Goal: Task Accomplishment & Management: Manage account settings

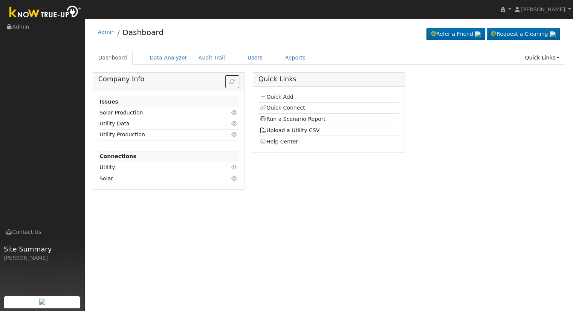
click at [243, 56] on link "Users" at bounding box center [255, 58] width 26 height 14
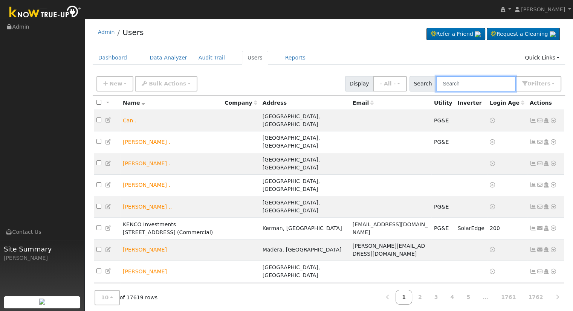
click at [469, 82] on input "text" at bounding box center [476, 83] width 80 height 15
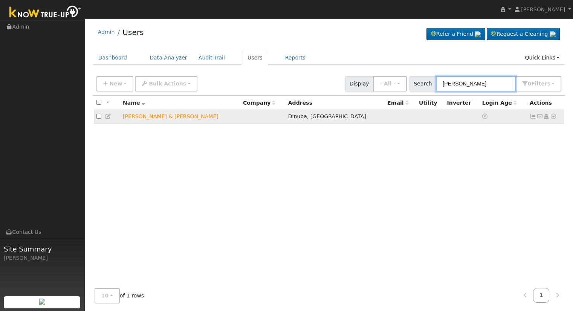
type input "Michael wilson"
click at [553, 115] on icon at bounding box center [553, 116] width 7 height 5
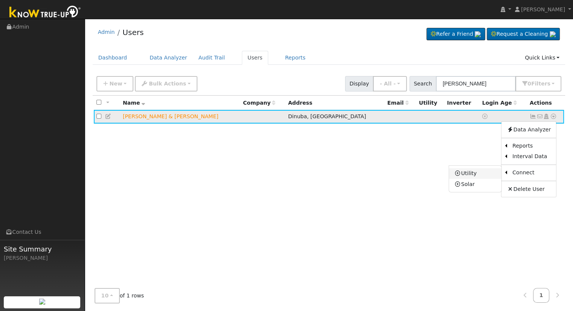
click at [464, 174] on link "Utility" at bounding box center [475, 173] width 52 height 11
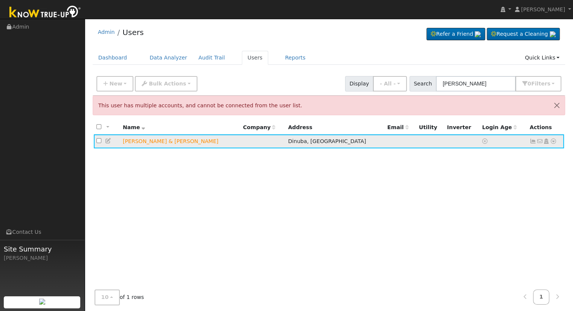
click at [552, 139] on icon at bounding box center [553, 141] width 7 height 5
click at [522, 123] on th "Login Age" at bounding box center [503, 128] width 47 height 14
click at [105, 139] on icon at bounding box center [108, 140] width 7 height 5
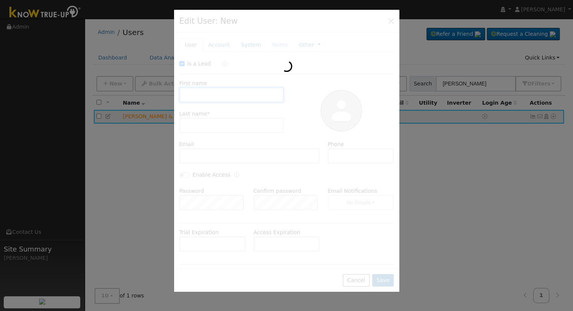
checkbox input "true"
type input "[PERSON_NAME] & [PERSON_NAME]"
type input "[PERSON_NAME]"
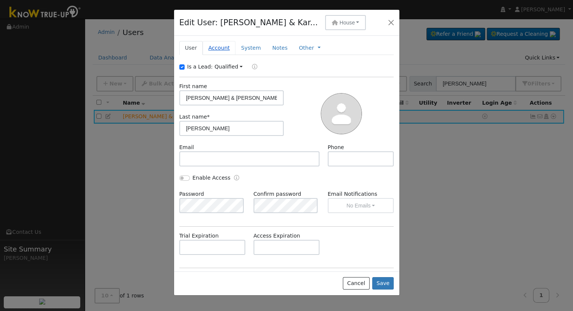
click at [216, 45] on link "Account" at bounding box center [219, 48] width 33 height 14
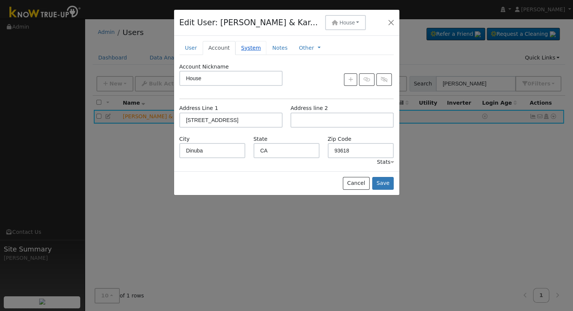
click at [239, 48] on link "System" at bounding box center [250, 48] width 31 height 14
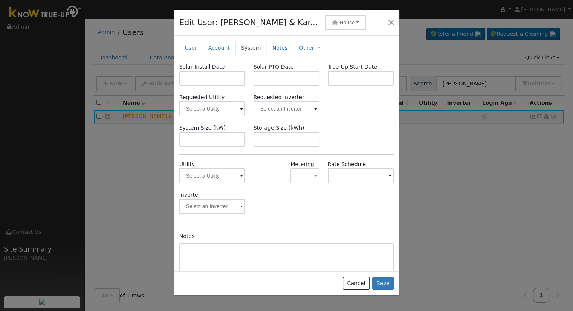
click at [270, 46] on link "Notes" at bounding box center [279, 48] width 27 height 14
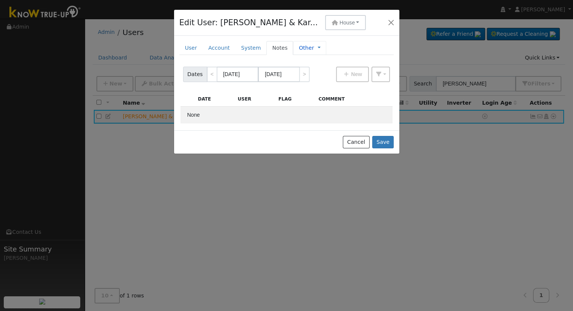
click at [302, 48] on link "Other" at bounding box center [306, 48] width 15 height 8
click at [339, 20] on span "House" at bounding box center [346, 23] width 15 height 6
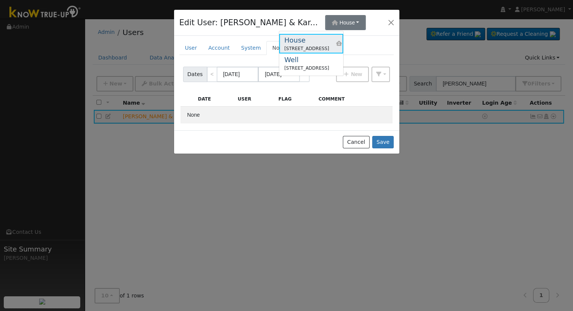
click at [307, 40] on div "House" at bounding box center [306, 40] width 45 height 10
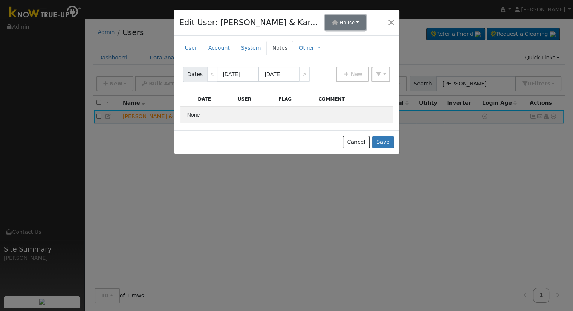
click at [339, 22] on span "House" at bounding box center [346, 23] width 15 height 6
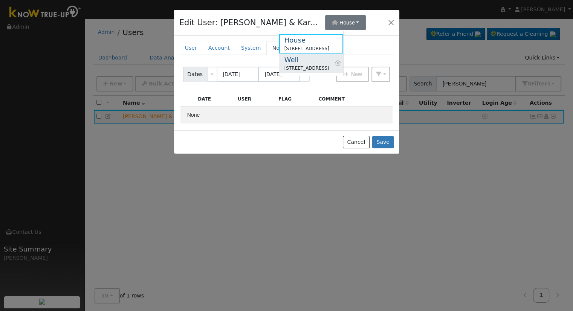
click at [307, 62] on div "Well" at bounding box center [306, 60] width 45 height 10
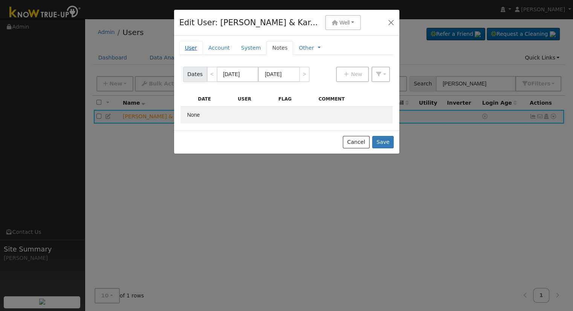
click at [188, 46] on link "User" at bounding box center [190, 48] width 23 height 14
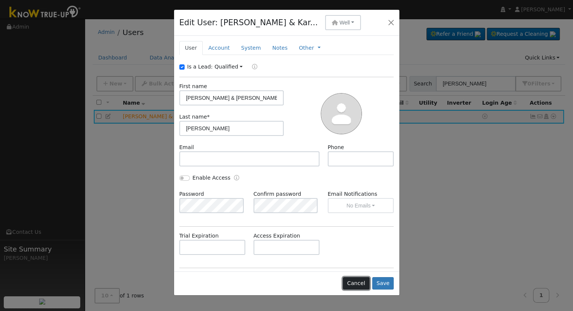
click at [357, 284] on button "Cancel" at bounding box center [356, 283] width 27 height 13
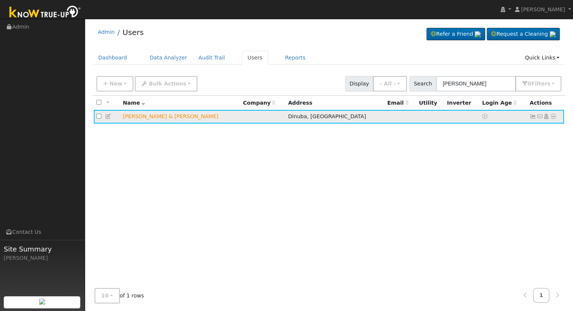
click at [553, 116] on icon at bounding box center [553, 116] width 7 height 5
click at [529, 188] on link "Delete User" at bounding box center [528, 189] width 55 height 11
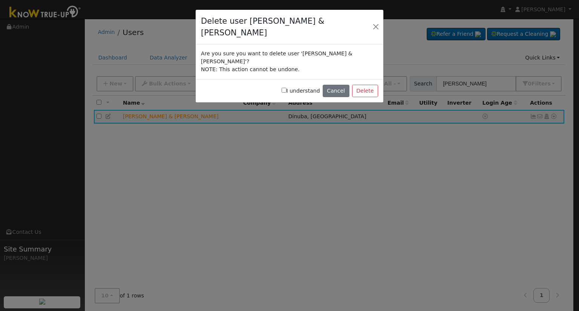
click at [286, 88] on input "I understand" at bounding box center [283, 90] width 5 height 5
checkbox input "true"
click at [367, 85] on button "Delete" at bounding box center [365, 91] width 26 height 13
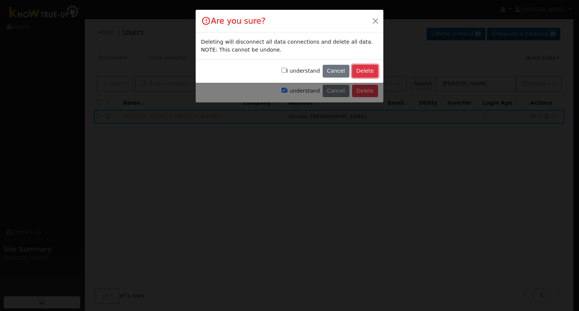
click at [369, 70] on button "Delete" at bounding box center [365, 71] width 26 height 13
click at [286, 70] on input "I understand" at bounding box center [283, 70] width 5 height 5
checkbox input "true"
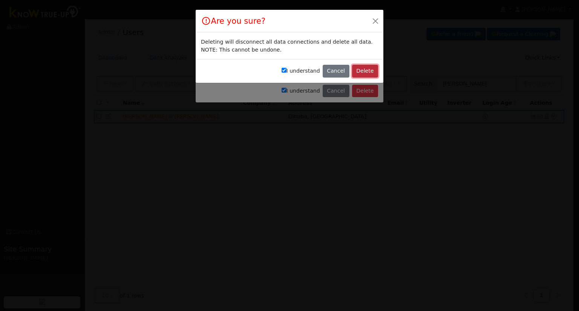
click at [362, 69] on button "Delete" at bounding box center [365, 71] width 26 height 13
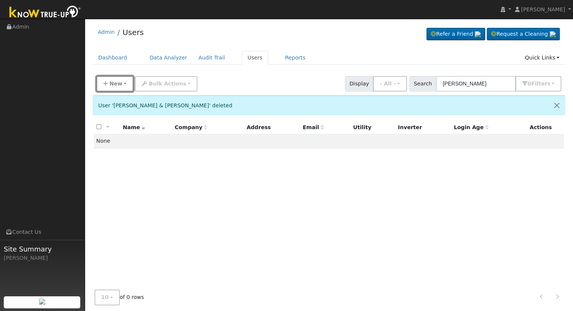
click at [115, 83] on span "New" at bounding box center [115, 84] width 13 height 6
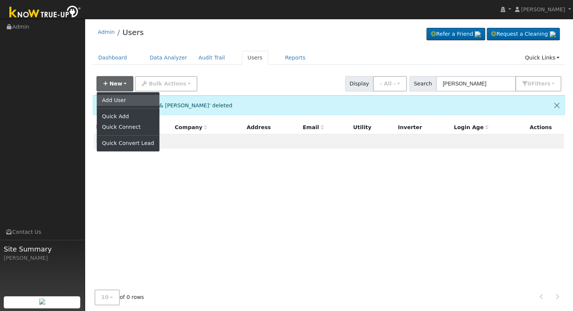
click at [128, 95] on link "Add User" at bounding box center [128, 100] width 63 height 11
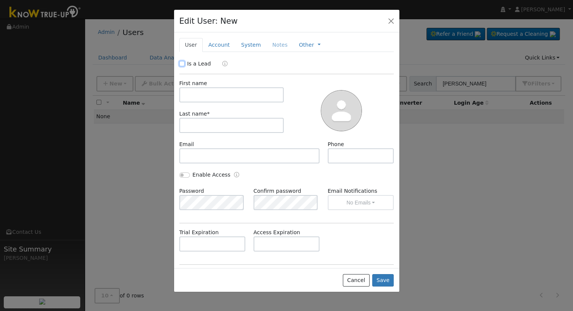
click at [180, 63] on input "Is a Lead" at bounding box center [181, 63] width 5 height 5
checkbox input "true"
click at [205, 92] on input "text" at bounding box center [231, 94] width 105 height 15
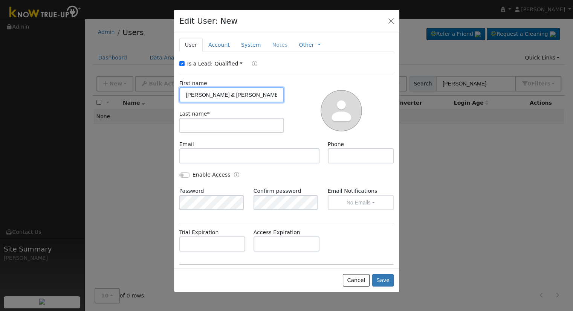
type input "[PERSON_NAME] & [PERSON_NAME]"
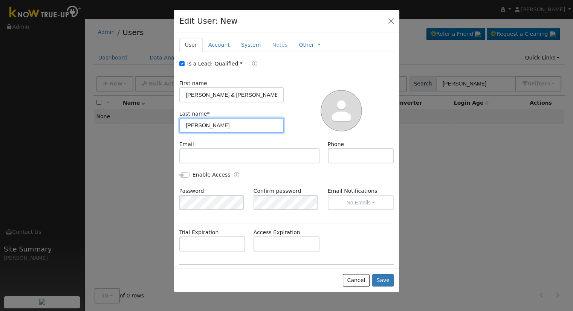
type input "[PERSON_NAME]"
click at [215, 46] on link "Account" at bounding box center [219, 45] width 33 height 14
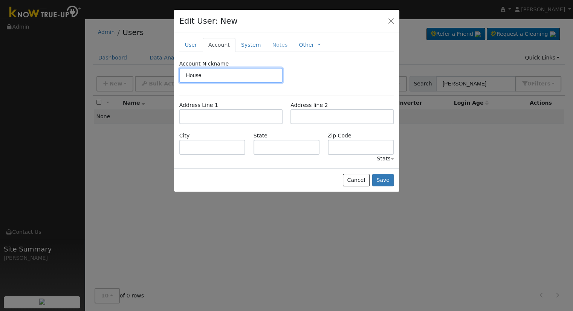
type input "House"
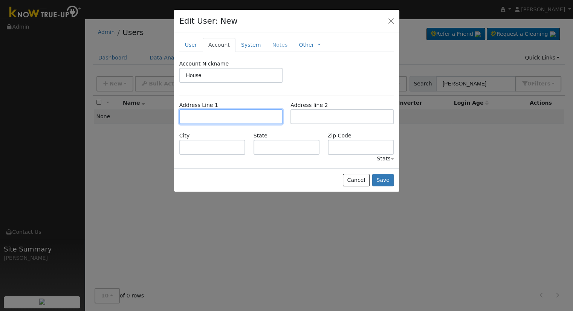
click at [230, 118] on input "text" at bounding box center [230, 116] width 103 height 15
type input "[STREET_ADDRESS]"
type input "Dinuba"
type input "CA"
type input "93618"
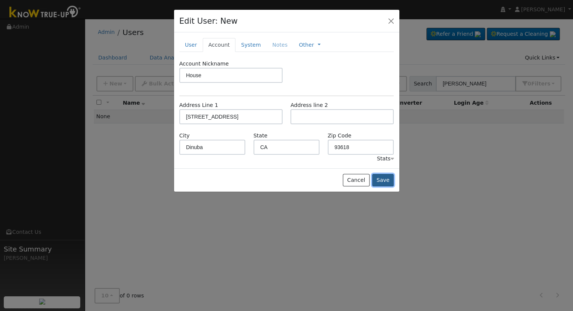
click at [386, 180] on button "Save" at bounding box center [383, 180] width 22 height 13
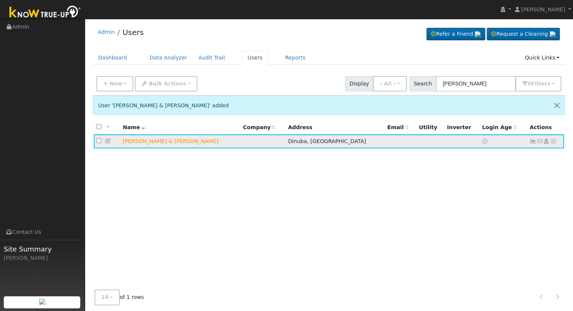
click at [552, 141] on icon at bounding box center [553, 141] width 7 height 5
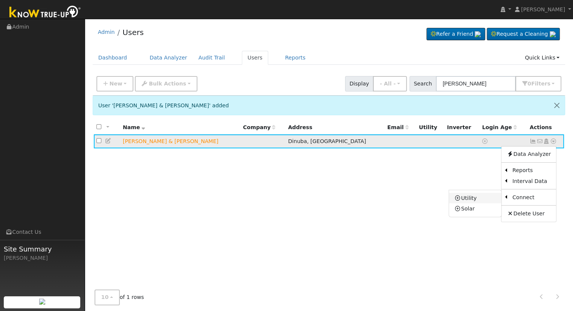
click at [470, 202] on link "Utility" at bounding box center [475, 198] width 52 height 11
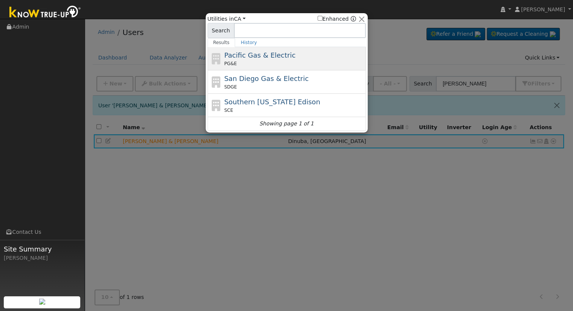
click at [293, 55] on div "Pacific Gas & Electric PG&E" at bounding box center [294, 58] width 140 height 17
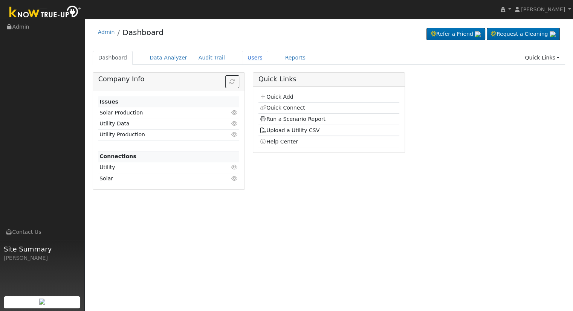
click at [242, 58] on link "Users" at bounding box center [255, 58] width 26 height 14
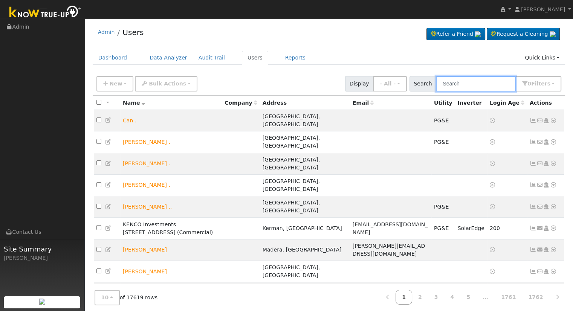
click at [469, 82] on input "text" at bounding box center [476, 83] width 80 height 15
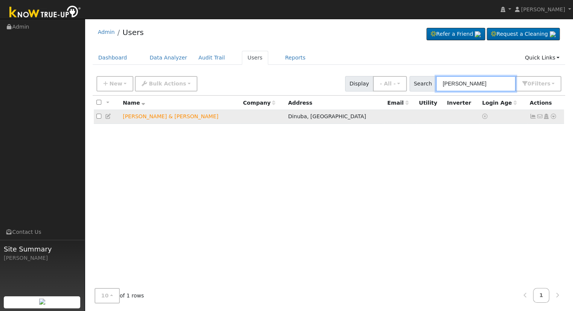
type input "michael wilson"
click at [554, 117] on icon at bounding box center [553, 116] width 7 height 5
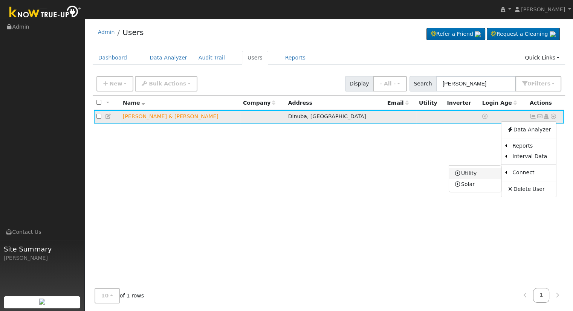
click at [475, 172] on link "Utility" at bounding box center [475, 173] width 52 height 11
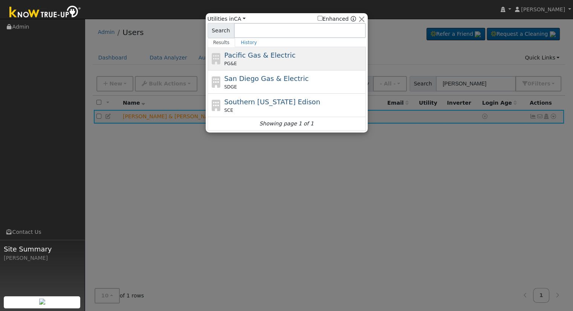
click at [293, 54] on div "Pacific Gas & Electric PG&E" at bounding box center [294, 58] width 140 height 17
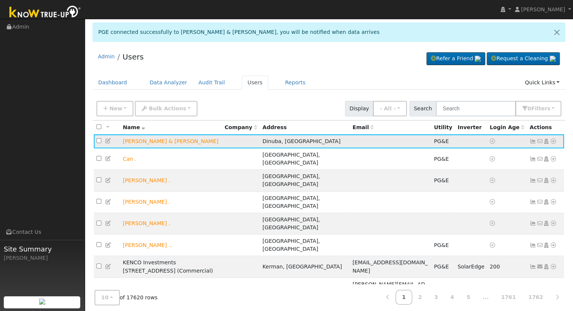
click at [553, 140] on icon at bounding box center [553, 141] width 7 height 5
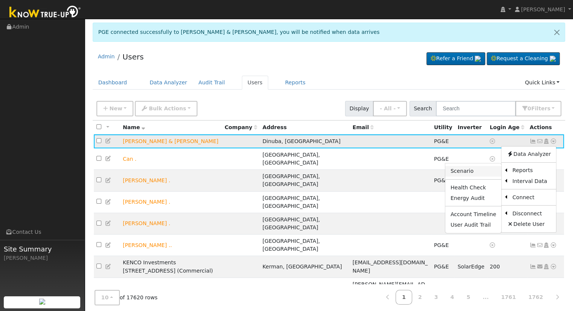
click at [483, 171] on link "Scenario" at bounding box center [473, 171] width 56 height 11
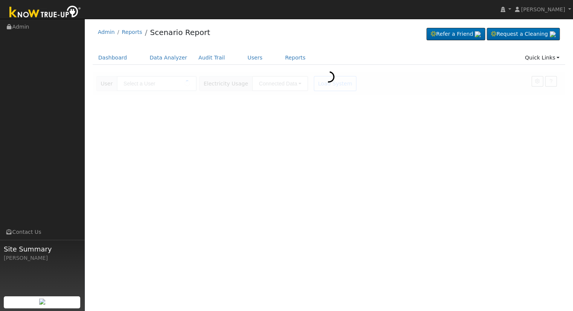
type input "[PERSON_NAME] & [PERSON_NAME]"
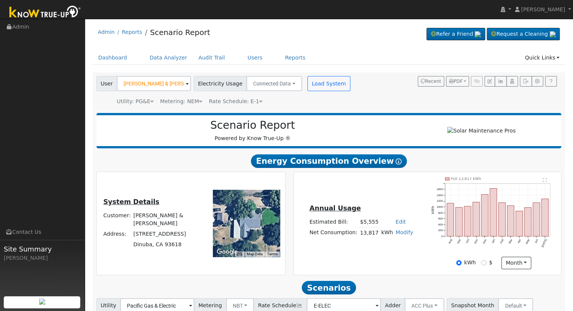
click at [396, 225] on link "Edit" at bounding box center [401, 222] width 10 height 6
type input "6356"
click at [386, 257] on div "Annual Usage Estimated Bill: $6,356 Edit Estimated Bill $ 6356 Annual Net Consu…" at bounding box center [427, 223] width 265 height 92
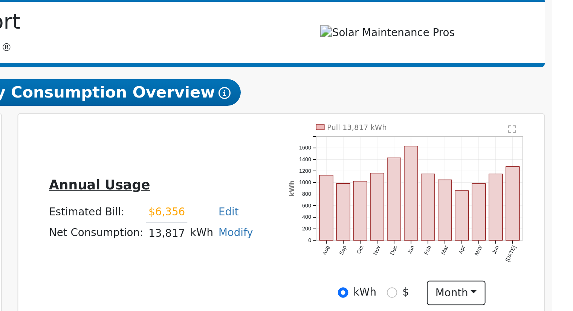
drag, startPoint x: 361, startPoint y: 236, endPoint x: 388, endPoint y: 234, distance: 26.8
click at [388, 234] on tr "Net Consumption: 13,817 kWh Modify Add Consumption Add Electric Vehicle Add Con…" at bounding box center [361, 233] width 106 height 11
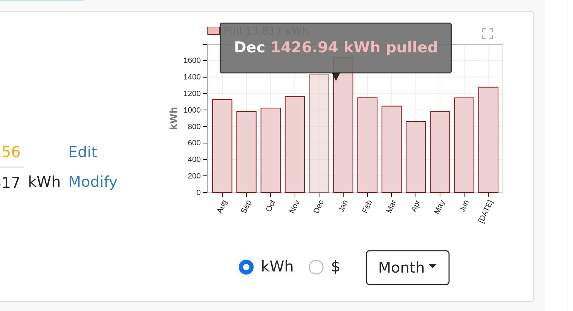
click at [487, 206] on rect "onclick=""" at bounding box center [484, 215] width 7 height 42
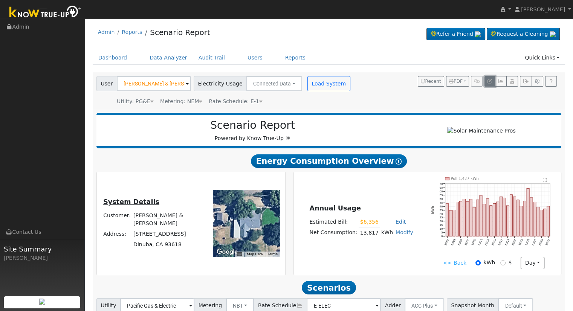
click at [489, 80] on icon "button" at bounding box center [489, 81] width 5 height 5
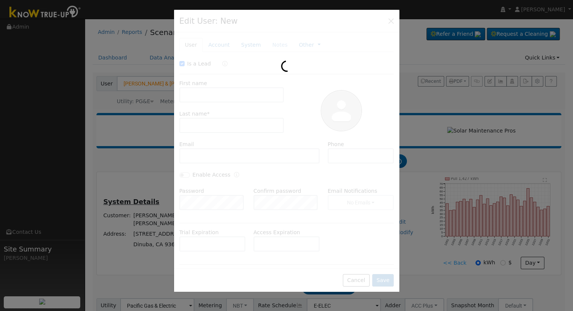
checkbox input "true"
type input "[PERSON_NAME] & [PERSON_NAME]"
type input "[PERSON_NAME]"
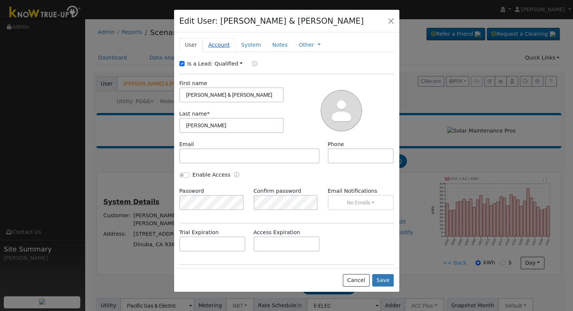
click at [217, 44] on link "Account" at bounding box center [219, 45] width 33 height 14
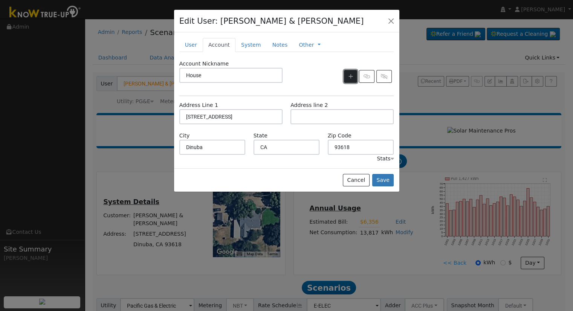
click at [350, 76] on icon "button" at bounding box center [350, 76] width 5 height 5
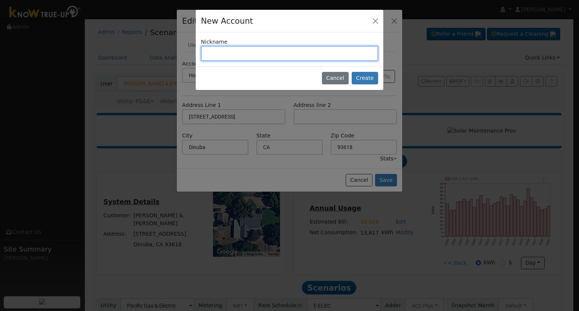
click at [278, 47] on input "text" at bounding box center [289, 53] width 177 height 15
type input "Well"
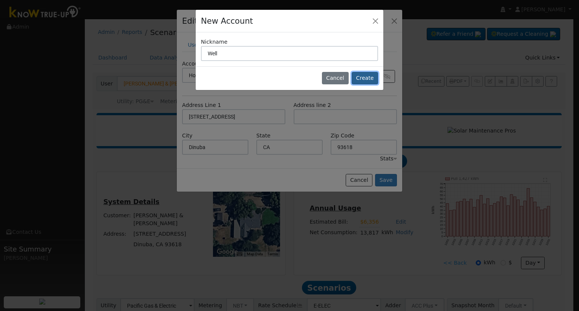
click at [365, 79] on button "Create" at bounding box center [364, 78] width 26 height 13
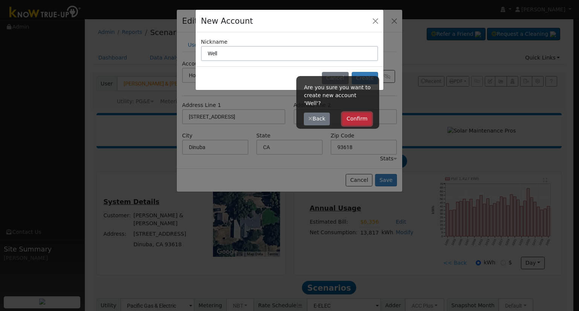
click at [354, 113] on button "Confirm" at bounding box center [357, 119] width 30 height 13
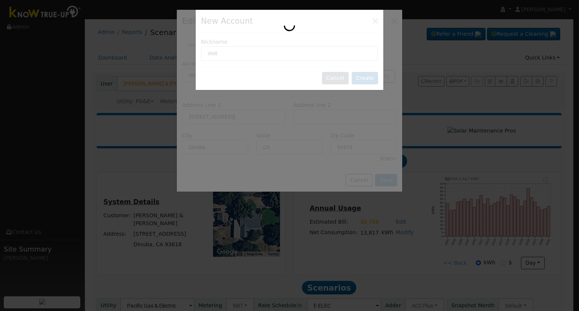
type input "Well"
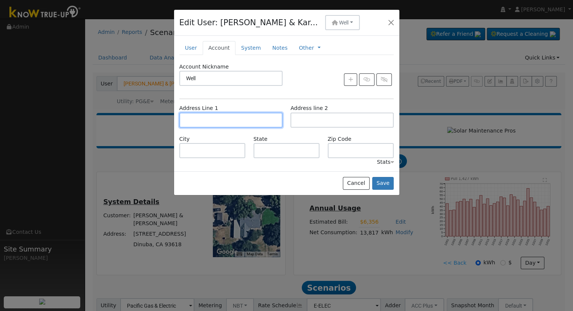
click at [247, 122] on input "text" at bounding box center [230, 120] width 103 height 15
type input "[STREET_ADDRESS]"
type input "Dinuba"
type input "CA"
type input "93618"
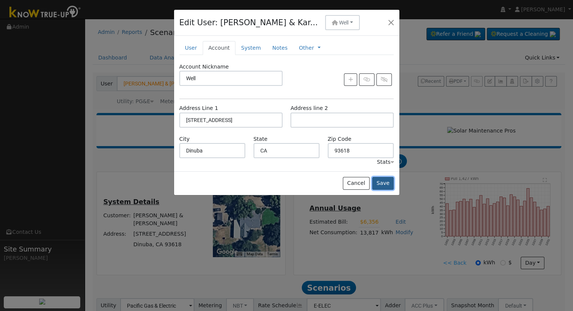
click at [385, 181] on button "Save" at bounding box center [383, 183] width 22 height 13
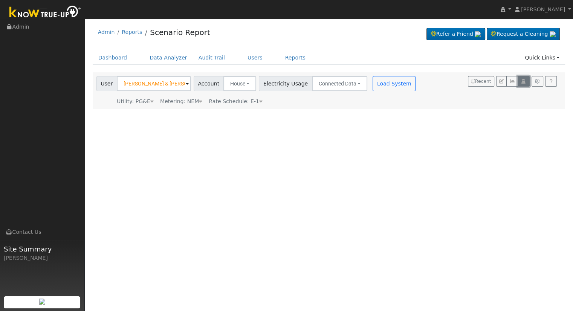
click at [524, 81] on icon "button" at bounding box center [524, 81] width 6 height 5
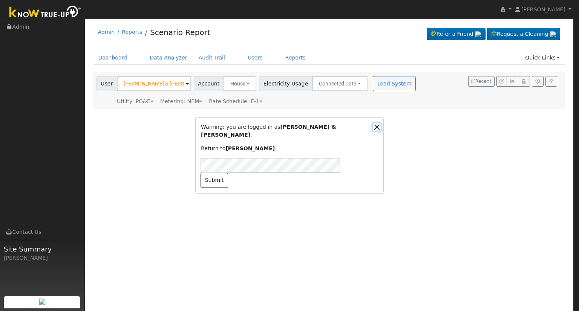
click at [378, 131] on button "Close" at bounding box center [377, 127] width 8 height 8
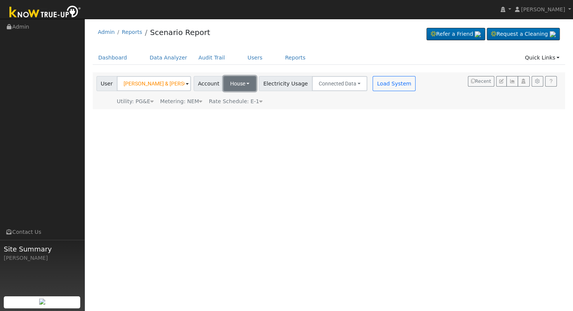
click at [234, 85] on span "House" at bounding box center [237, 84] width 15 height 6
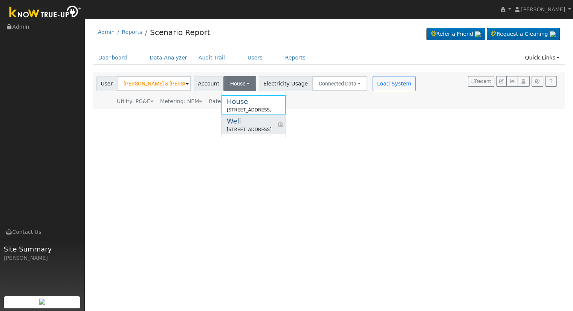
click at [244, 127] on div "[STREET_ADDRESS]" at bounding box center [249, 129] width 45 height 7
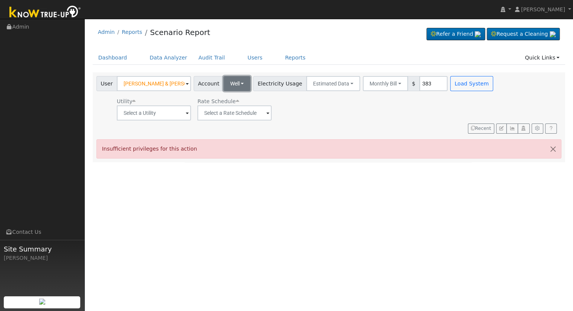
click at [223, 82] on button "Well" at bounding box center [236, 83] width 27 height 15
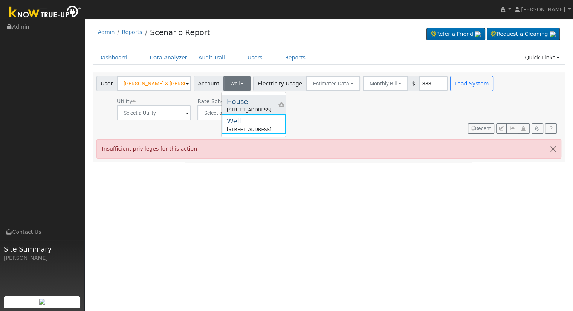
click at [242, 107] on div "[STREET_ADDRESS]" at bounding box center [249, 110] width 45 height 7
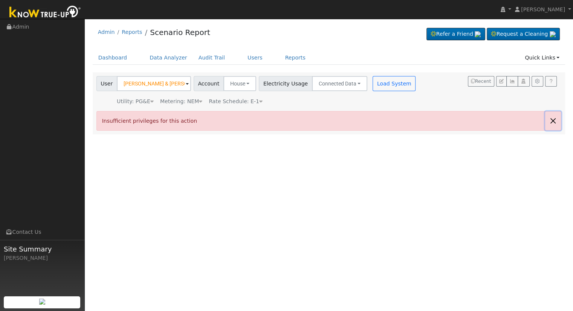
click at [553, 119] on button "button" at bounding box center [553, 120] width 16 height 18
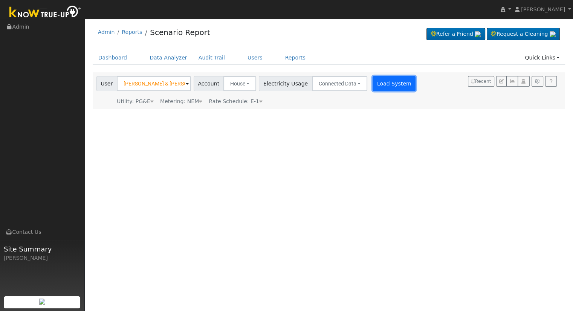
click at [388, 82] on button "Load System" at bounding box center [394, 83] width 43 height 15
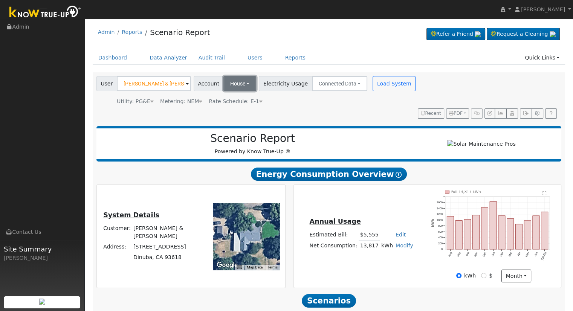
click at [241, 82] on button "House" at bounding box center [239, 83] width 33 height 15
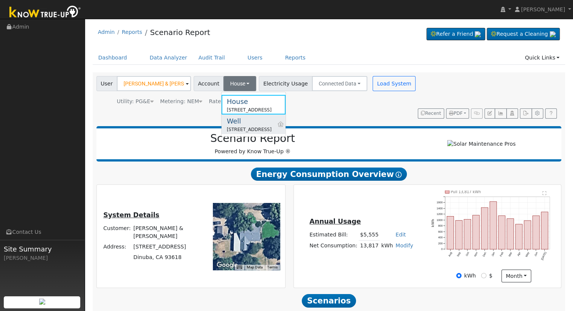
click at [250, 124] on div "Well" at bounding box center [249, 121] width 45 height 10
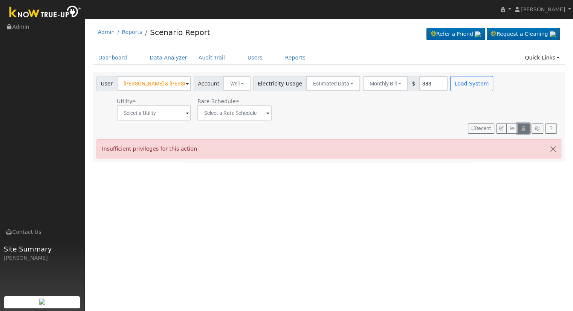
click at [523, 128] on icon "button" at bounding box center [524, 128] width 6 height 5
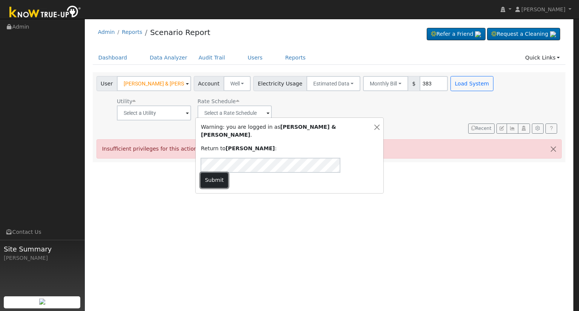
click at [228, 173] on button "Submit" at bounding box center [213, 180] width 27 height 15
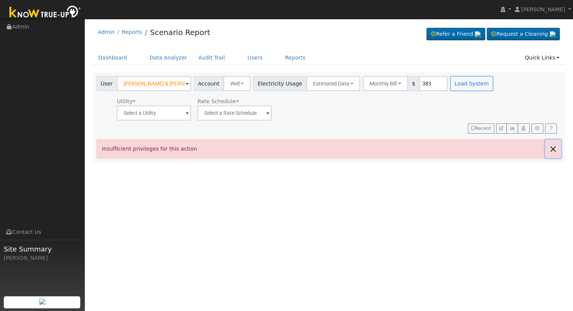
click at [555, 150] on button "button" at bounding box center [553, 149] width 16 height 18
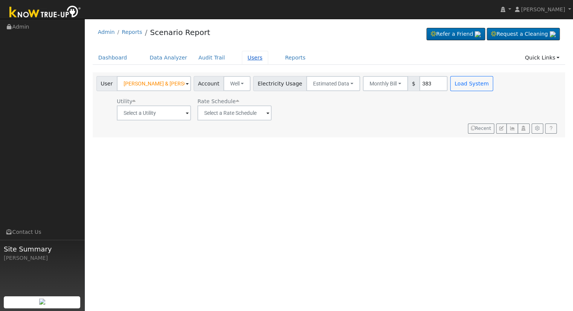
click at [243, 58] on link "Users" at bounding box center [255, 58] width 26 height 14
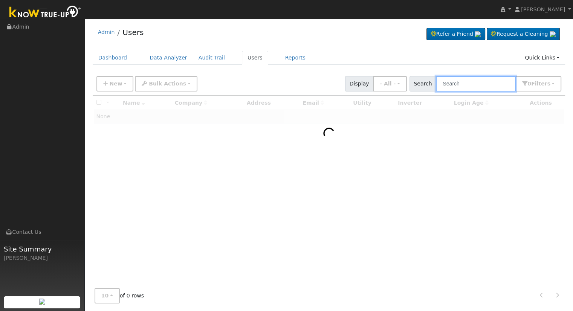
click at [475, 82] on input "text" at bounding box center [476, 83] width 80 height 15
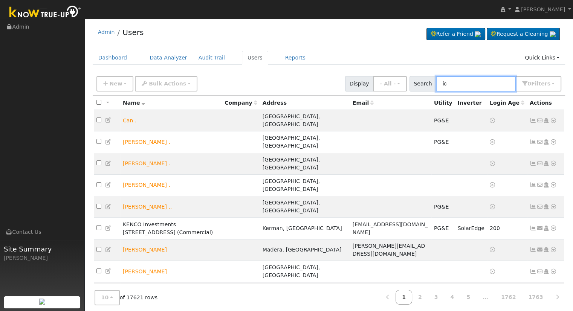
type input "i"
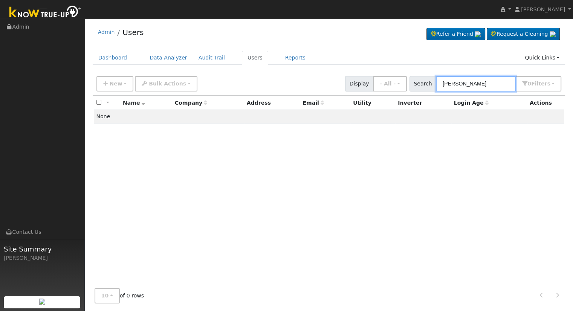
click at [465, 84] on input "micheal wilson" at bounding box center [476, 83] width 80 height 15
type input "[PERSON_NAME]"
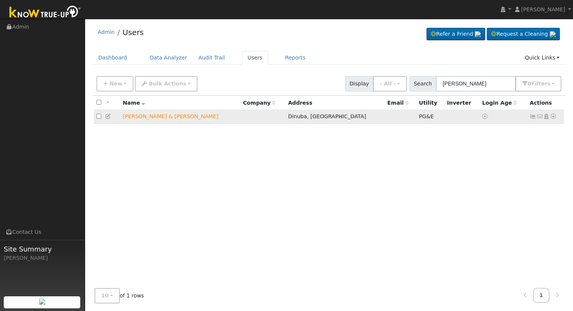
click at [553, 117] on icon at bounding box center [553, 116] width 7 height 5
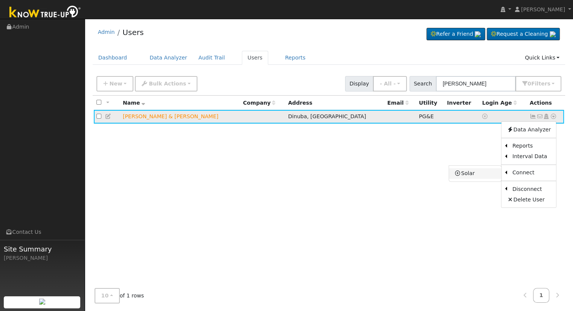
click at [473, 174] on link "Solar" at bounding box center [475, 173] width 52 height 11
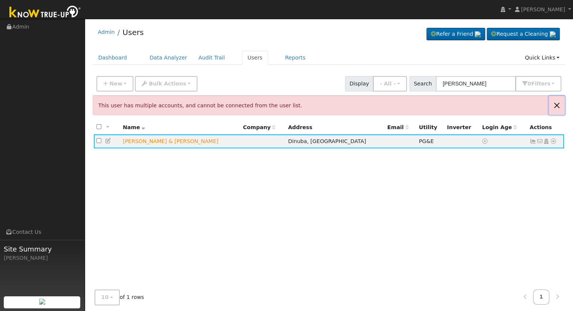
click at [556, 104] on button "Close" at bounding box center [557, 105] width 16 height 18
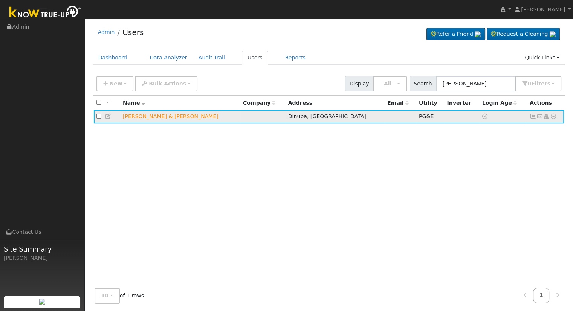
click at [551, 116] on icon at bounding box center [553, 116] width 7 height 5
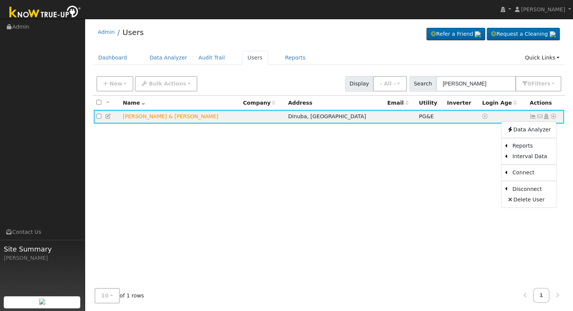
click at [415, 155] on div "All None All on page None on page Name Company Address Email Utility Inverter L…" at bounding box center [329, 189] width 473 height 187
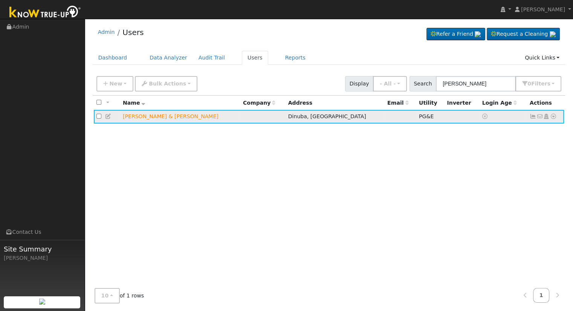
click at [553, 115] on icon at bounding box center [553, 116] width 7 height 5
click at [108, 117] on icon at bounding box center [108, 116] width 7 height 5
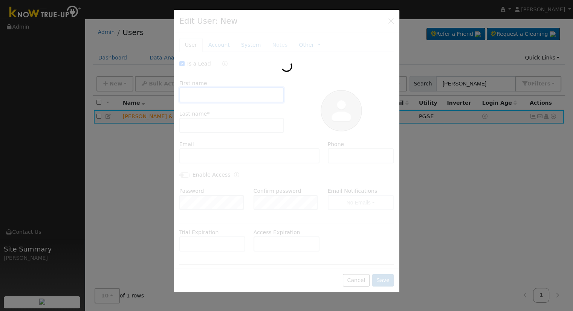
checkbox input "true"
type input "[PERSON_NAME] & [PERSON_NAME]"
type input "[PERSON_NAME]"
type input "House"
type input "[STREET_ADDRESS]"
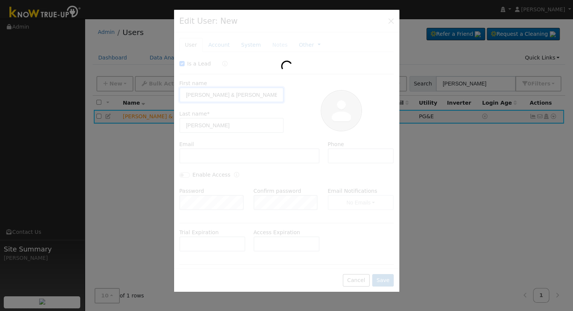
type input "Dinuba"
type input "CA"
type input "93618"
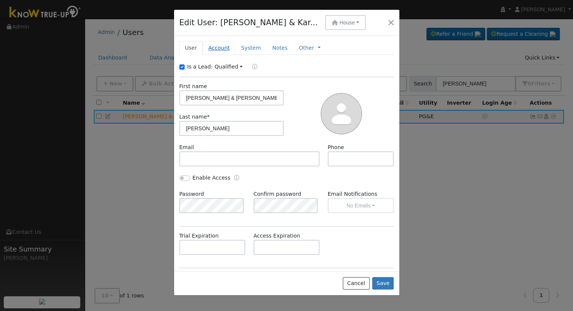
click at [212, 49] on link "Account" at bounding box center [219, 48] width 33 height 14
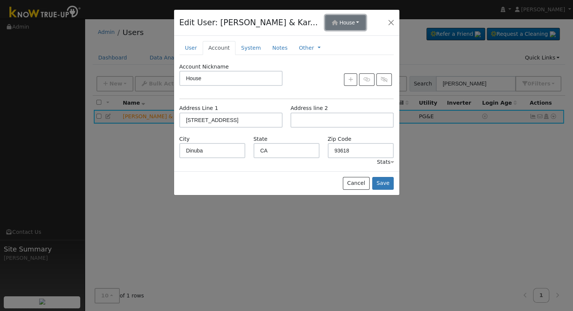
click at [339, 21] on span "House" at bounding box center [346, 23] width 15 height 6
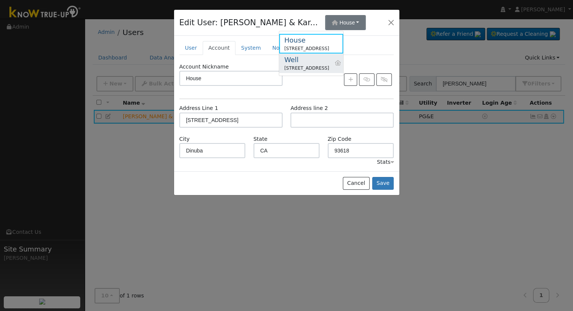
click at [318, 63] on div "Well" at bounding box center [306, 60] width 45 height 10
type input "Well"
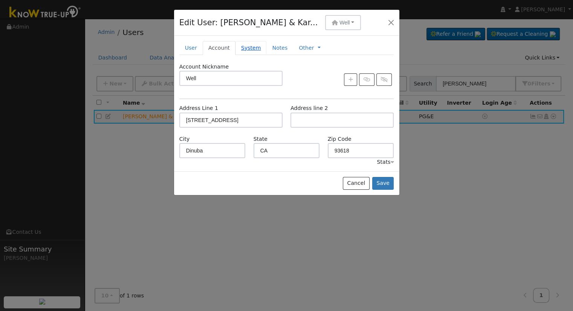
click at [246, 46] on link "System" at bounding box center [250, 48] width 31 height 14
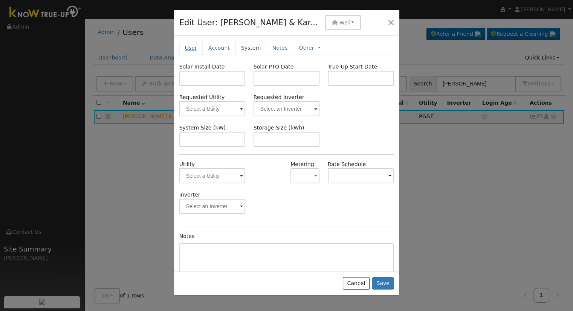
click at [188, 47] on link "User" at bounding box center [190, 48] width 23 height 14
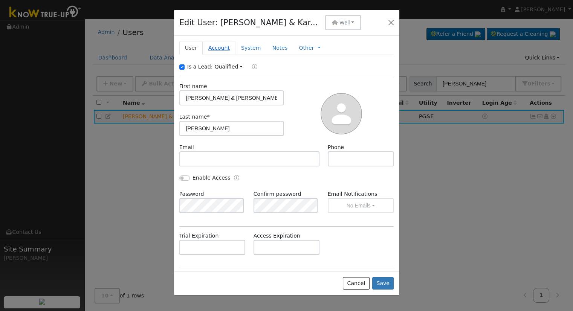
click at [212, 48] on link "Account" at bounding box center [219, 48] width 33 height 14
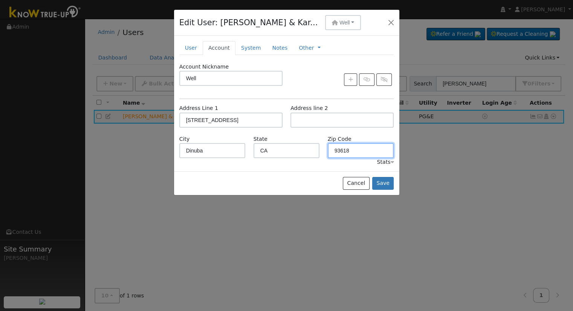
drag, startPoint x: 358, startPoint y: 147, endPoint x: 289, endPoint y: 148, distance: 68.9
click at [311, 148] on div "City Dinuba State [US_STATE] Zip Code 93618" at bounding box center [286, 146] width 223 height 23
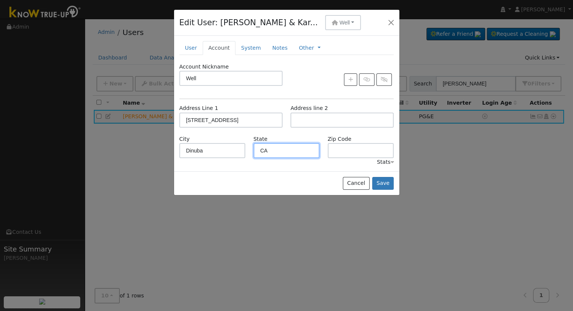
drag, startPoint x: 281, startPoint y: 145, endPoint x: 213, endPoint y: 146, distance: 67.8
click at [213, 146] on div "City Dinuba State [US_STATE] Zip Code" at bounding box center [286, 146] width 223 height 23
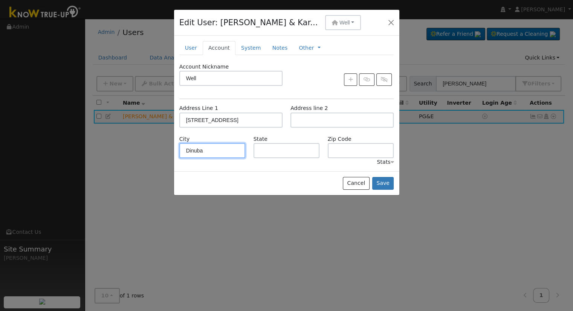
click at [0, 0] on div "Edit User: Michael & Kar... Well House 40593 Road 64, Dinuba, CA 93618 Primary …" at bounding box center [0, 0] width 0 height 0
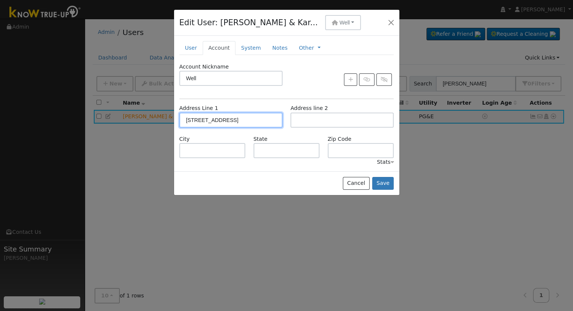
drag, startPoint x: 230, startPoint y: 118, endPoint x: 158, endPoint y: 119, distance: 71.6
click at [0, 0] on div "Edit User: Michael & Kar... Well House 40593 Road 64, Dinuba, CA 93618 Primary …" at bounding box center [0, 0] width 0 height 0
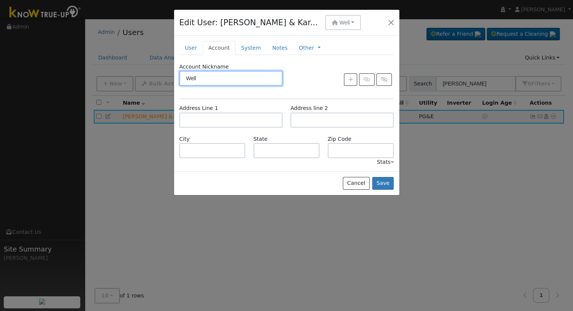
drag, startPoint x: 202, startPoint y: 78, endPoint x: 160, endPoint y: 78, distance: 42.2
click at [0, 0] on div "Edit User: Michael & Kar... Well House 40593 Road 64, Dinuba, CA 93618 Primary …" at bounding box center [0, 0] width 0 height 0
click at [385, 185] on button "Save" at bounding box center [383, 183] width 22 height 13
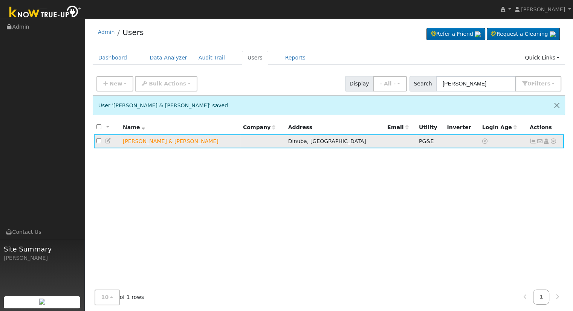
click at [552, 143] on icon at bounding box center [553, 141] width 7 height 5
click at [353, 177] on div "All None All on page None on page Name Company Address Email Utility Inverter L…" at bounding box center [329, 214] width 473 height 187
click at [120, 83] on button "New" at bounding box center [114, 83] width 37 height 15
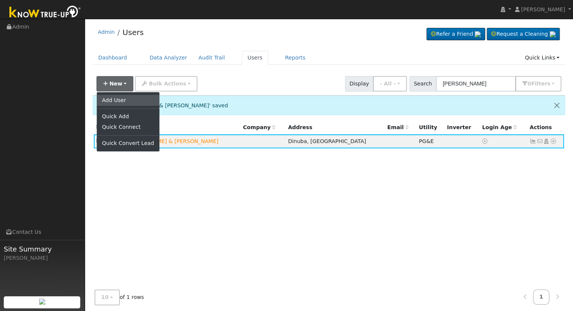
click at [122, 102] on link "Add User" at bounding box center [128, 100] width 63 height 11
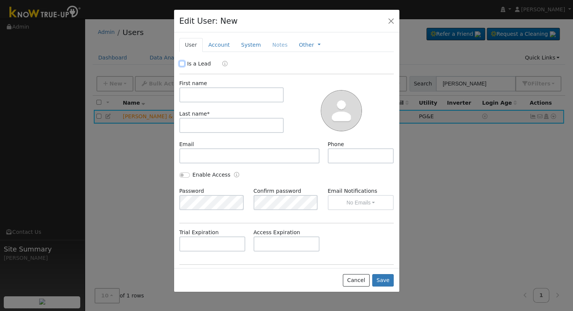
click at [181, 64] on input "Is a Lead" at bounding box center [181, 63] width 5 height 5
checkbox input "true"
click at [194, 97] on input "text" at bounding box center [231, 94] width 105 height 15
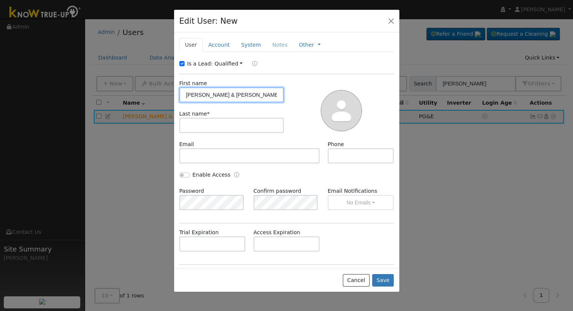
type input "Michael & Karrie"
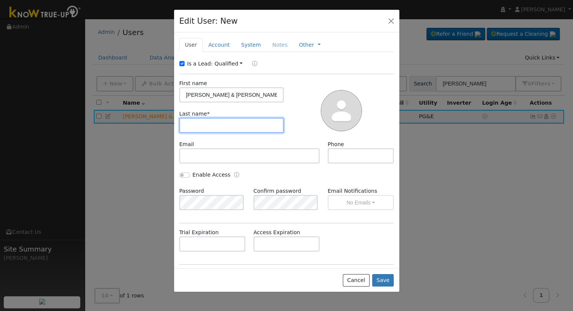
paste input "Wilson (Well)"
type input "Wilson (Well)"
click at [216, 46] on link "Account" at bounding box center [219, 45] width 33 height 14
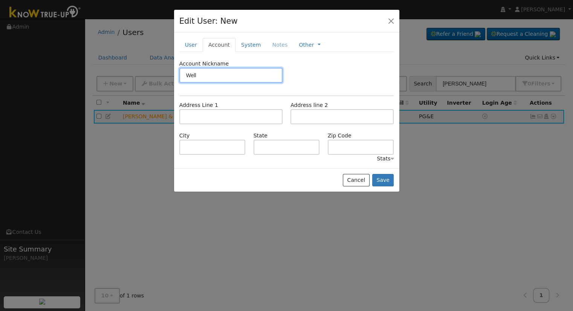
type input "Well"
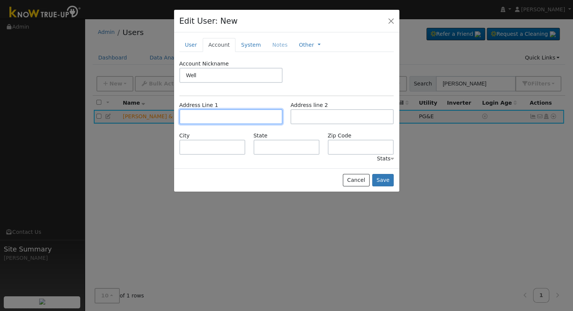
click at [256, 116] on input "text" at bounding box center [230, 116] width 103 height 15
type input "40593 Road 64"
type input "Dinuba"
type input "CA"
type input "93618"
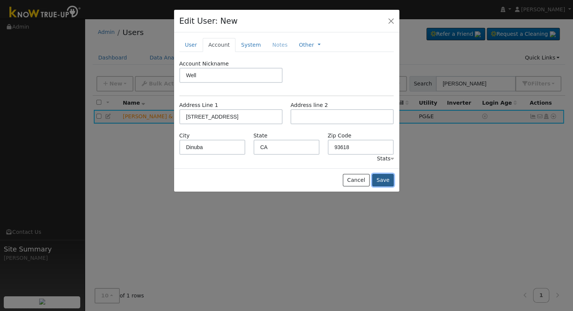
click at [381, 178] on button "Save" at bounding box center [383, 180] width 22 height 13
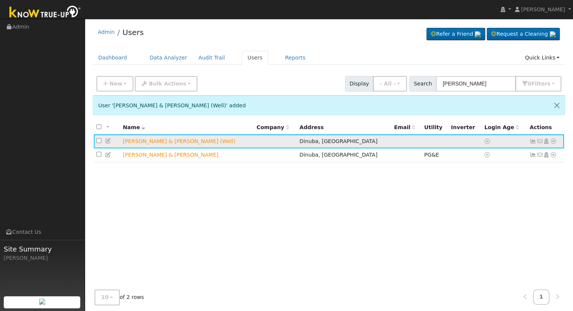
click at [553, 141] on icon at bounding box center [553, 141] width 7 height 5
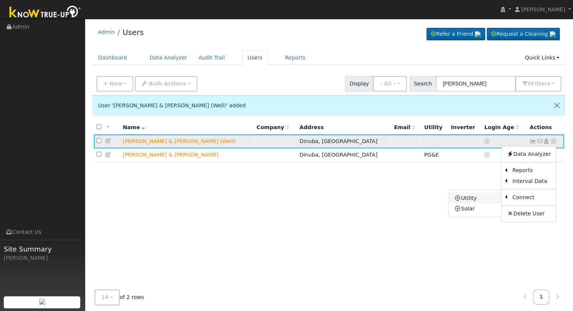
click at [470, 201] on link "Utility" at bounding box center [475, 198] width 52 height 11
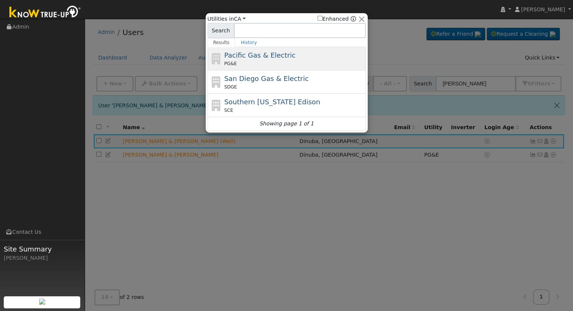
click at [270, 55] on span "Pacific Gas & Electric" at bounding box center [259, 55] width 71 height 8
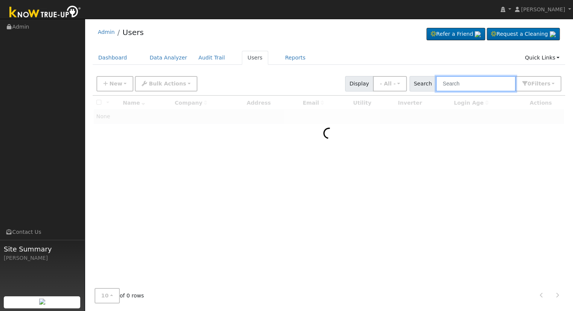
click at [476, 84] on input "text" at bounding box center [476, 83] width 80 height 15
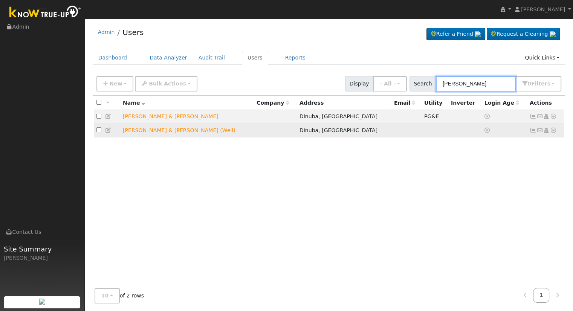
type input "[PERSON_NAME]"
click at [553, 132] on icon at bounding box center [553, 130] width 7 height 5
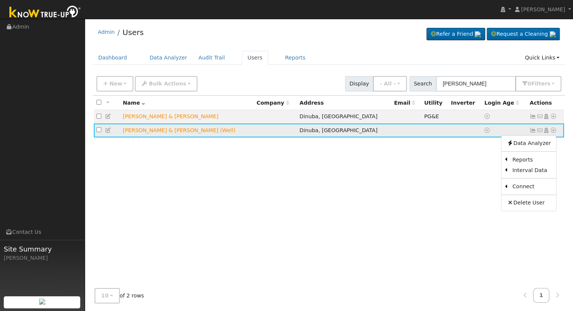
click at [107, 129] on icon at bounding box center [108, 130] width 7 height 5
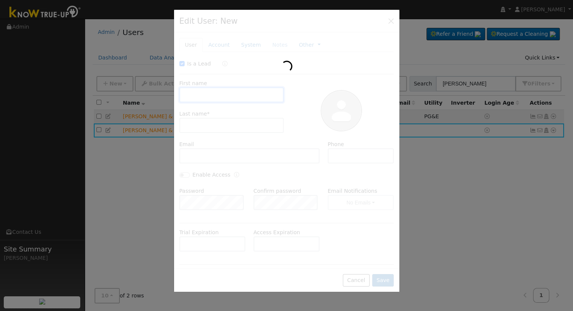
checkbox input "true"
type input "[PERSON_NAME] & [PERSON_NAME]"
type input "[PERSON_NAME] (Well)"
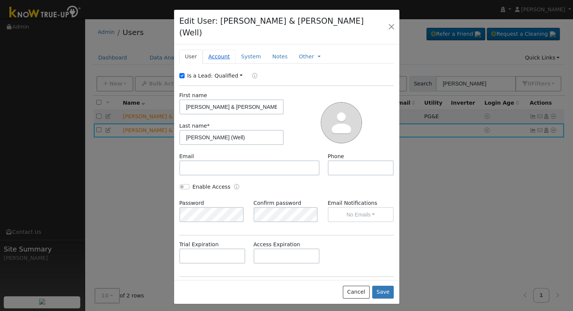
click at [218, 50] on link "Account" at bounding box center [219, 57] width 33 height 14
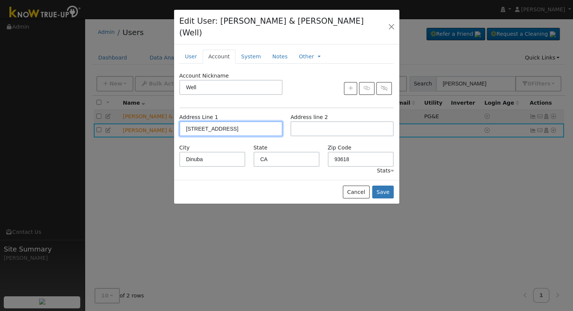
drag, startPoint x: 250, startPoint y: 116, endPoint x: 128, endPoint y: 117, distance: 121.7
click at [0, 0] on div "Edit User: [PERSON_NAME] & [PERSON_NAME] (Well) Well Well [STREET_ADDRESS] Prim…" at bounding box center [0, 0] width 0 height 0
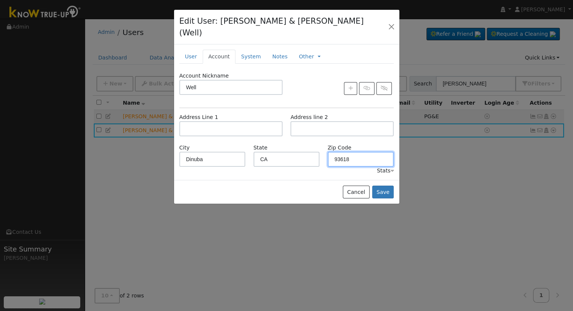
click at [359, 152] on input "93618" at bounding box center [361, 159] width 66 height 15
drag, startPoint x: 344, startPoint y: 146, endPoint x: 319, endPoint y: 145, distance: 24.5
click at [320, 145] on div "City Dinuba State [US_STATE] Zip Code 93618" at bounding box center [286, 155] width 223 height 23
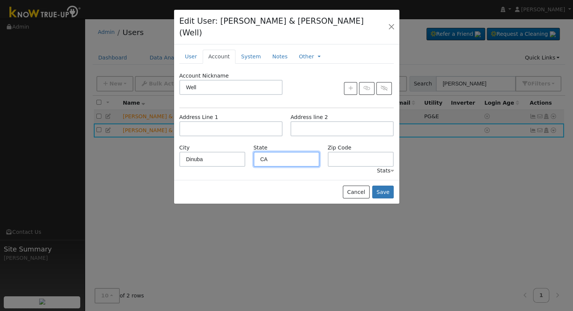
drag, startPoint x: 295, startPoint y: 145, endPoint x: 229, endPoint y: 146, distance: 66.7
click at [229, 146] on div "City Dinuba State [US_STATE] Zip Code" at bounding box center [286, 155] width 223 height 23
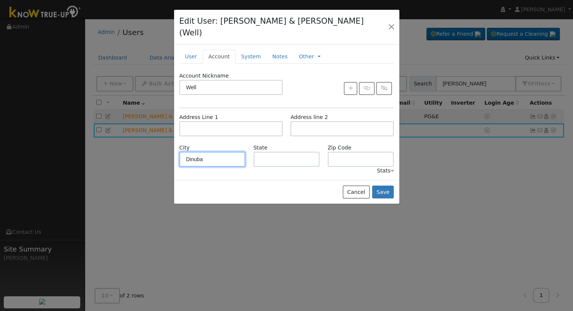
drag, startPoint x: 205, startPoint y: 147, endPoint x: 153, endPoint y: 146, distance: 52.4
click at [0, 0] on div "Edit User: [PERSON_NAME] & [PERSON_NAME] (Well) Well Well [STREET_ADDRESS] Prim…" at bounding box center [0, 0] width 0 height 0
click at [383, 186] on button "Save" at bounding box center [383, 192] width 22 height 13
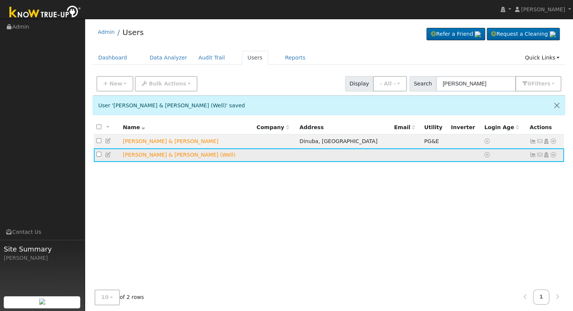
click at [554, 154] on icon at bounding box center [553, 154] width 7 height 5
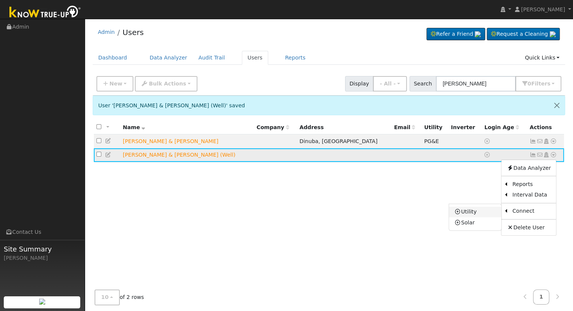
click at [479, 213] on link "Utility" at bounding box center [475, 212] width 52 height 11
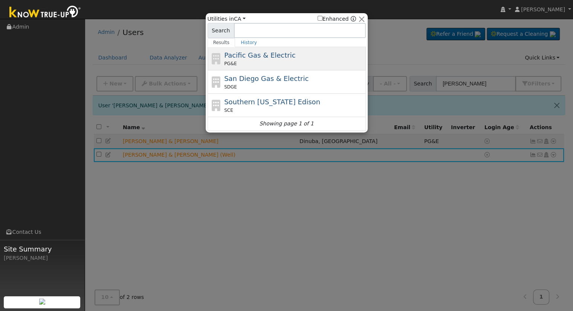
click at [271, 58] on span "Pacific Gas & Electric" at bounding box center [259, 55] width 71 height 8
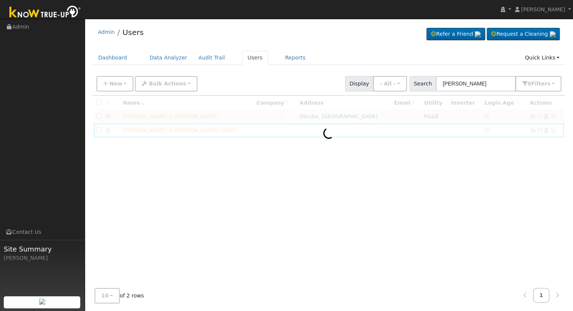
click at [330, 46] on div "Admin Users Refer a Friend Request a Cleaning" at bounding box center [329, 34] width 473 height 23
click at [489, 82] on input "michael wilson" at bounding box center [476, 83] width 80 height 15
click at [280, 84] on div "New Add User Quick Add Quick Connect Quick Convert Lead Bulk Actions Send Email…" at bounding box center [329, 82] width 468 height 18
drag, startPoint x: 489, startPoint y: 78, endPoint x: 495, endPoint y: 78, distance: 5.7
click at [489, 78] on input "michael wilson" at bounding box center [476, 83] width 80 height 15
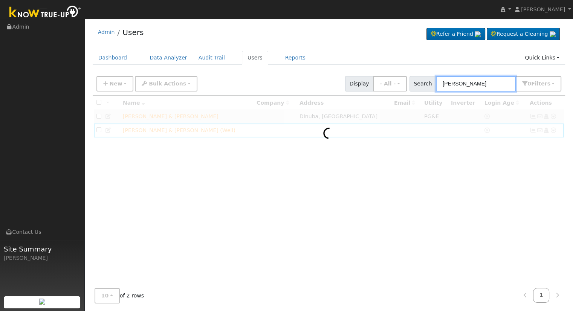
drag, startPoint x: 495, startPoint y: 79, endPoint x: 375, endPoint y: 86, distance: 120.0
click at [375, 86] on div "New Add User Quick Add Quick Connect Quick Convert Lead Bulk Actions Send Email…" at bounding box center [329, 82] width 468 height 18
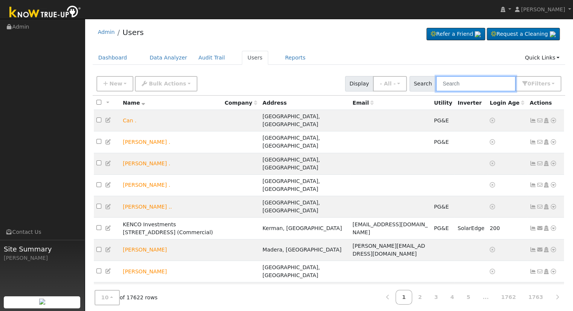
click at [497, 81] on input "text" at bounding box center [476, 83] width 80 height 15
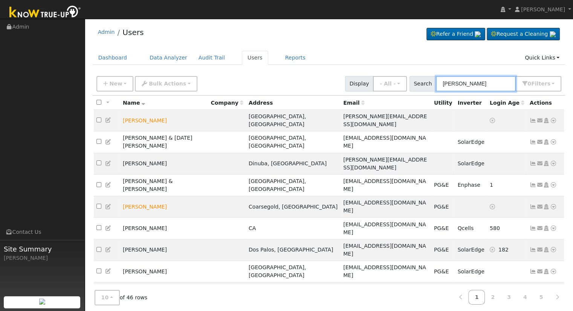
drag, startPoint x: 469, startPoint y: 87, endPoint x: 307, endPoint y: 78, distance: 161.4
click at [307, 78] on div "New Add User Quick Add Quick Connect Quick Convert Lead Bulk Actions Send Email…" at bounding box center [329, 82] width 468 height 18
type input "[PERSON_NAME]"
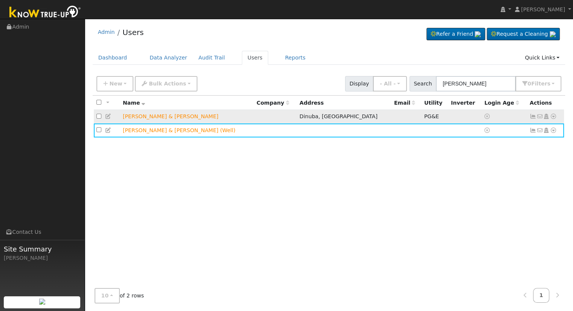
click at [554, 116] on icon at bounding box center [553, 116] width 7 height 5
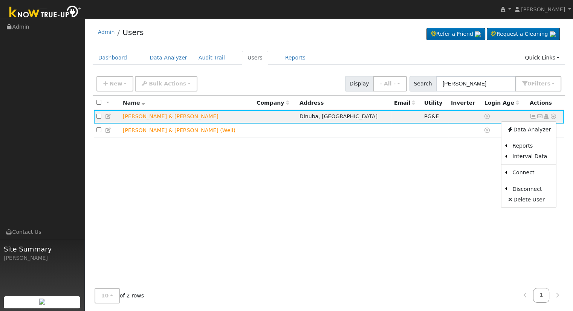
click at [438, 155] on div "All None All on page None on page Name Company Address Email Utility Inverter L…" at bounding box center [329, 189] width 473 height 187
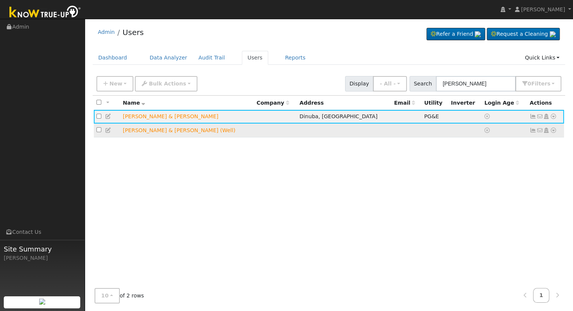
click at [553, 130] on icon at bounding box center [553, 130] width 7 height 5
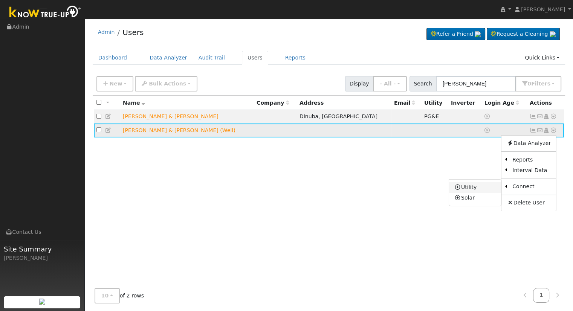
click at [470, 185] on link "Utility" at bounding box center [475, 187] width 52 height 11
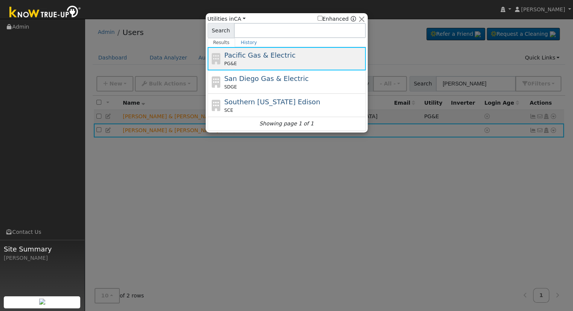
click at [281, 58] on span "Pacific Gas & Electric" at bounding box center [259, 55] width 71 height 8
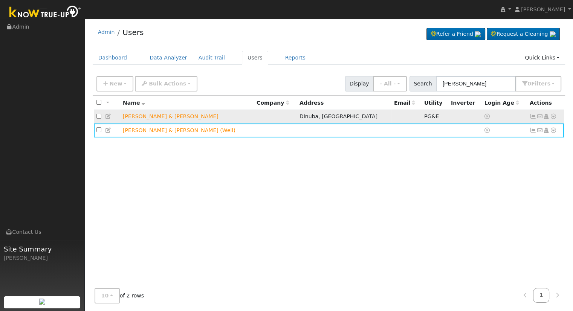
click at [105, 116] on icon at bounding box center [108, 116] width 7 height 5
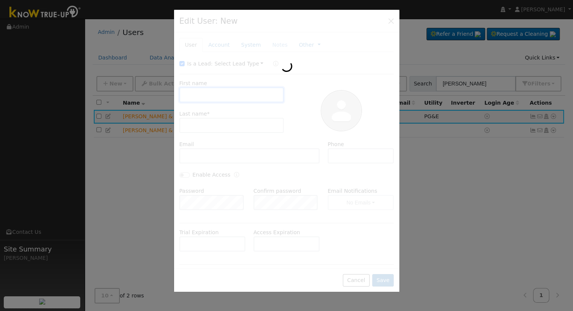
type input "[PERSON_NAME] & [PERSON_NAME]"
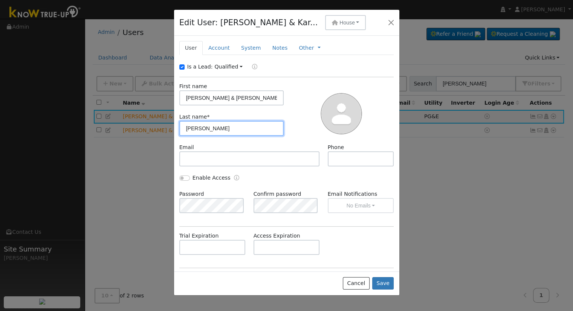
click at [232, 126] on input "Wilson" at bounding box center [231, 128] width 105 height 15
type input "[PERSON_NAME] (House)"
click at [220, 43] on link "Account" at bounding box center [219, 48] width 33 height 14
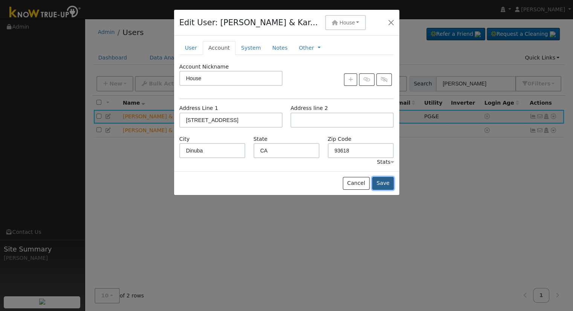
click at [387, 181] on button "Save" at bounding box center [383, 183] width 22 height 13
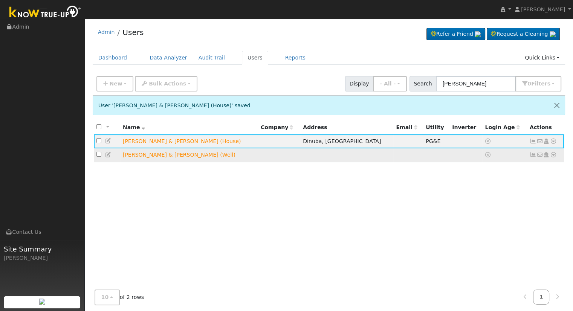
click at [552, 152] on link at bounding box center [553, 155] width 7 height 8
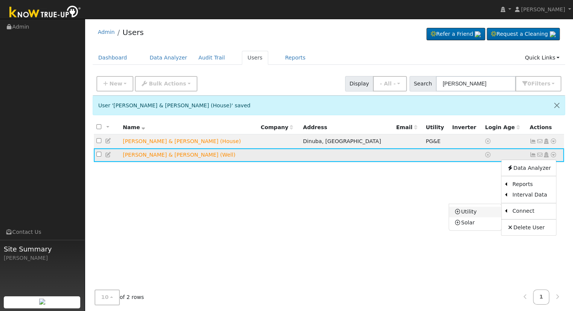
click at [483, 208] on link "Utility" at bounding box center [475, 212] width 52 height 11
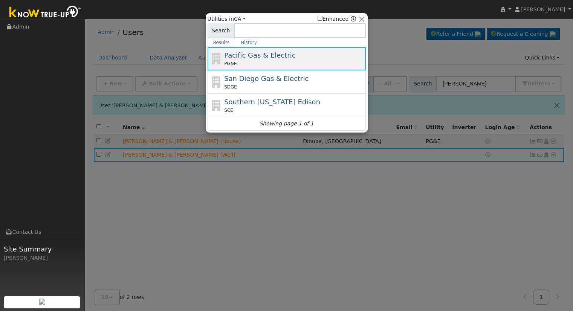
click at [260, 60] on div "PG&E" at bounding box center [294, 63] width 140 height 7
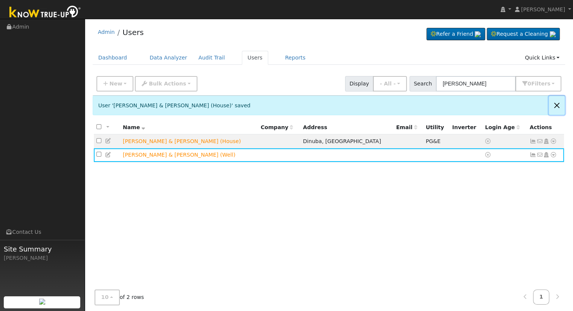
click at [557, 103] on button "Close" at bounding box center [557, 105] width 16 height 18
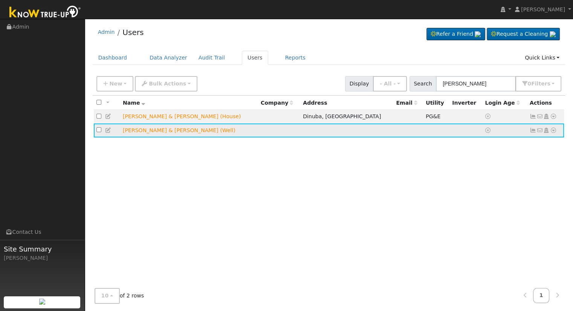
click at [552, 129] on icon at bounding box center [553, 130] width 7 height 5
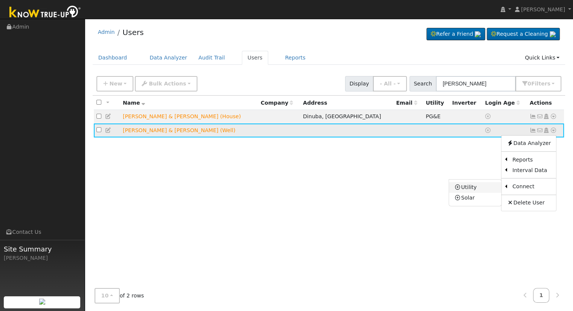
click at [478, 189] on link "Utility" at bounding box center [475, 187] width 52 height 11
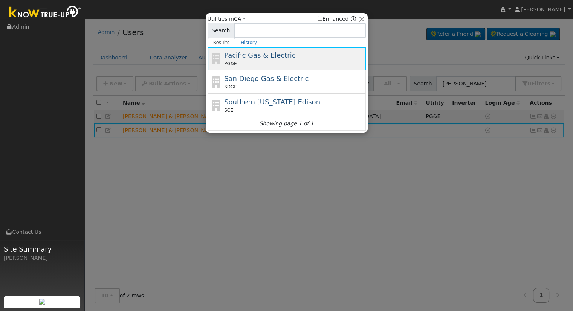
click at [260, 57] on span "Pacific Gas & Electric" at bounding box center [259, 55] width 71 height 8
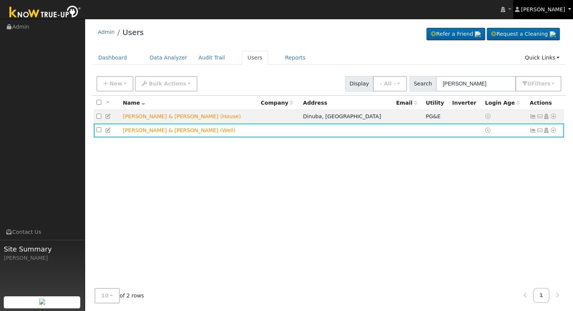
click at [556, 11] on span "[PERSON_NAME]" at bounding box center [543, 9] width 44 height 6
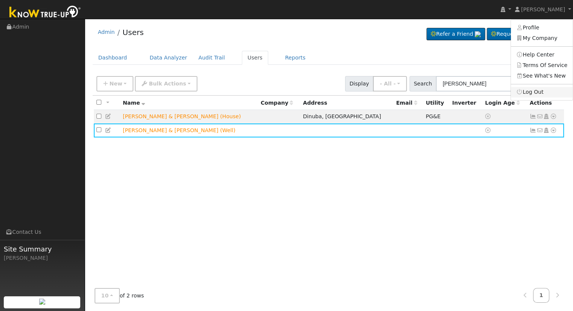
click at [547, 95] on link "Log Out" at bounding box center [542, 92] width 62 height 11
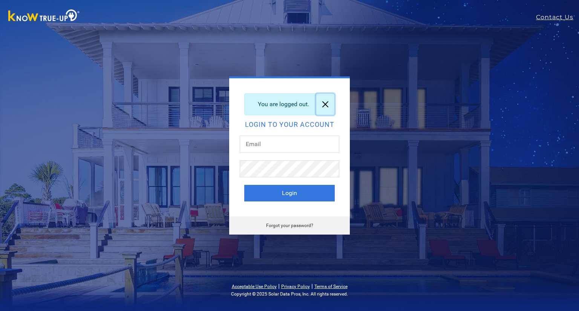
click at [326, 105] on link at bounding box center [325, 104] width 18 height 21
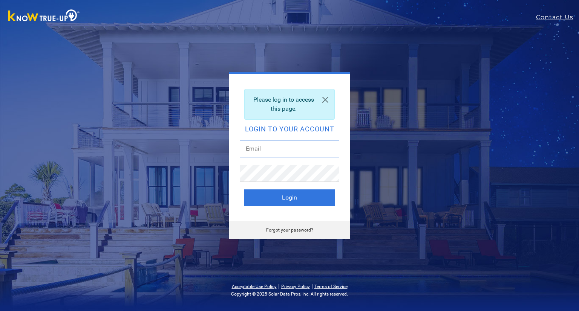
click at [271, 147] on input "text" at bounding box center [289, 148] width 99 height 17
type input "[EMAIL_ADDRESS][DOMAIN_NAME]"
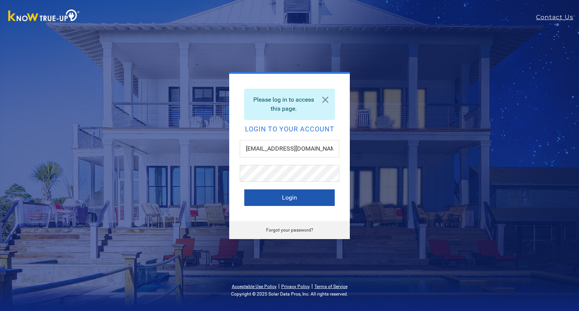
click at [286, 198] on button "Login" at bounding box center [289, 197] width 90 height 17
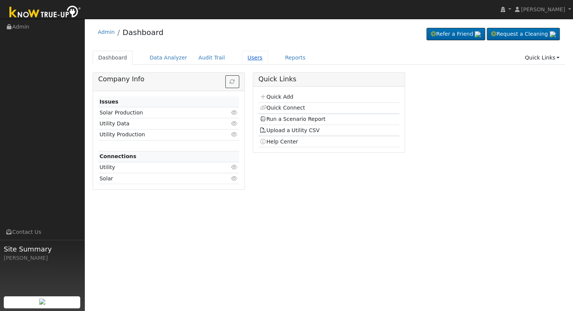
click at [244, 56] on link "Users" at bounding box center [255, 58] width 26 height 14
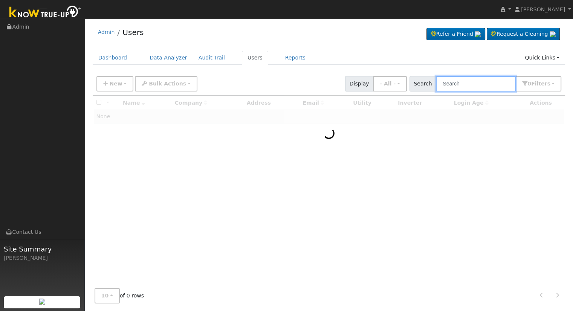
click at [473, 82] on input "text" at bounding box center [476, 83] width 80 height 15
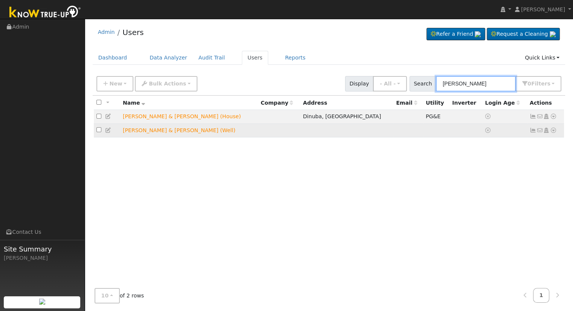
type input "[PERSON_NAME]"
click at [554, 131] on icon at bounding box center [553, 130] width 7 height 5
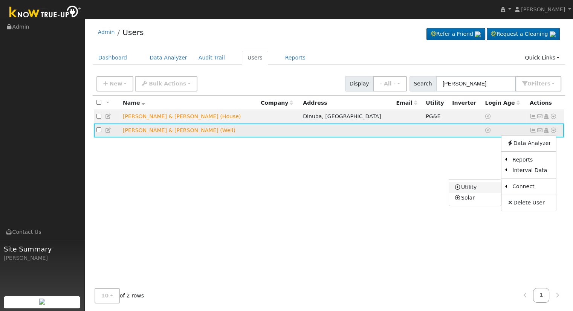
click at [476, 187] on link "Utility" at bounding box center [475, 187] width 52 height 11
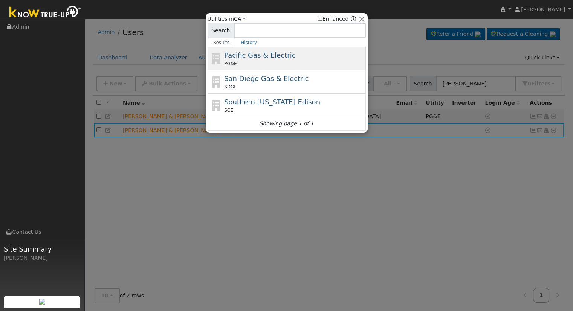
click at [277, 52] on span "Pacific Gas & Electric" at bounding box center [259, 55] width 71 height 8
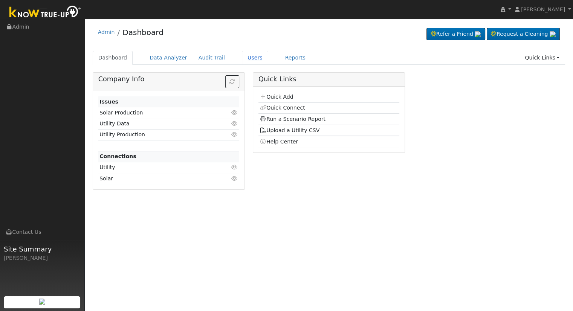
click at [242, 58] on link "Users" at bounding box center [255, 58] width 26 height 14
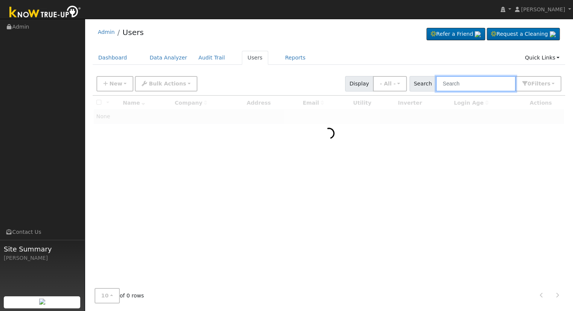
click at [464, 83] on input "text" at bounding box center [476, 83] width 80 height 15
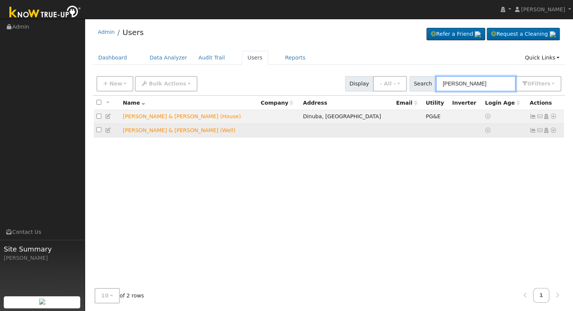
type input "michael wilson"
click at [554, 130] on icon at bounding box center [553, 130] width 7 height 5
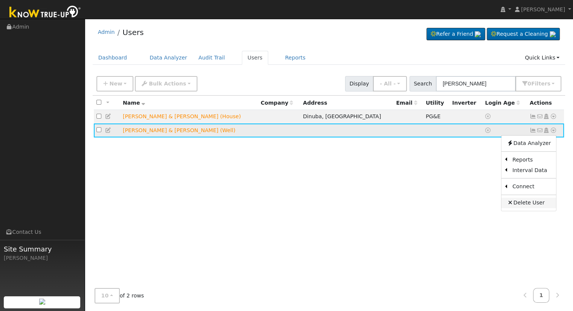
click at [524, 205] on link "Delete User" at bounding box center [528, 203] width 55 height 11
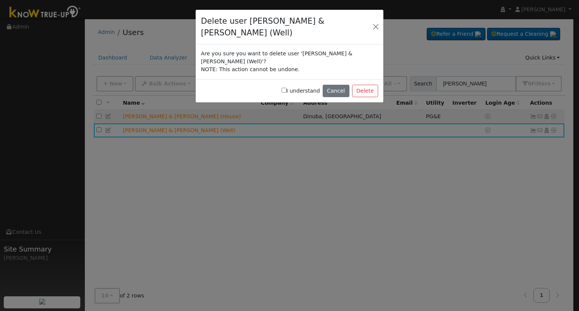
click at [312, 87] on label "I understand" at bounding box center [300, 91] width 38 height 8
click at [286, 88] on input "I understand" at bounding box center [283, 90] width 5 height 5
checkbox input "true"
click at [371, 85] on button "Delete" at bounding box center [365, 91] width 26 height 13
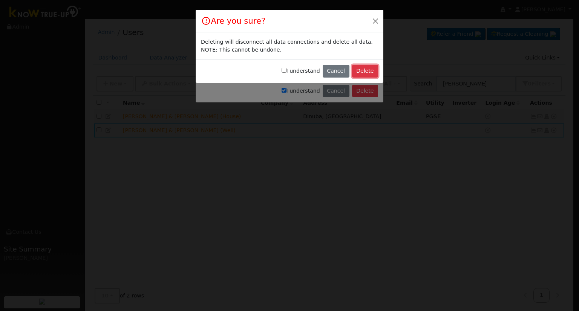
click at [369, 71] on button "Delete" at bounding box center [365, 71] width 26 height 13
click at [294, 73] on label "I understand" at bounding box center [300, 71] width 38 height 8
click at [286, 73] on input "I understand" at bounding box center [283, 70] width 5 height 5
checkbox input "true"
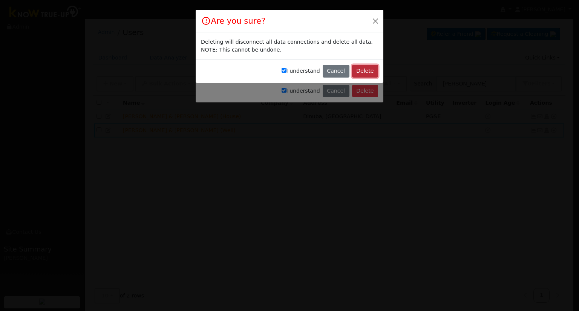
click at [372, 70] on button "Delete" at bounding box center [365, 71] width 26 height 13
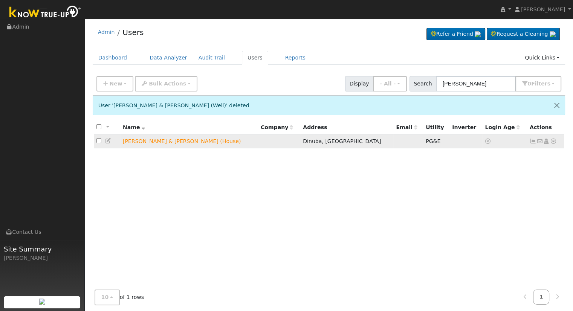
click at [554, 141] on icon at bounding box center [553, 141] width 7 height 5
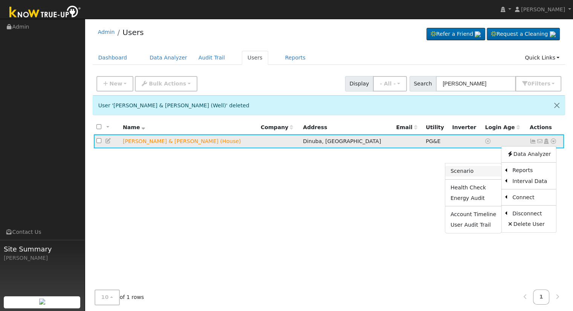
click at [478, 170] on link "Scenario" at bounding box center [473, 171] width 56 height 11
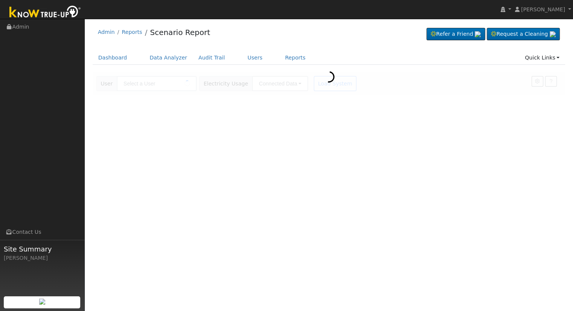
type input "[PERSON_NAME] & [PERSON_NAME] (House)"
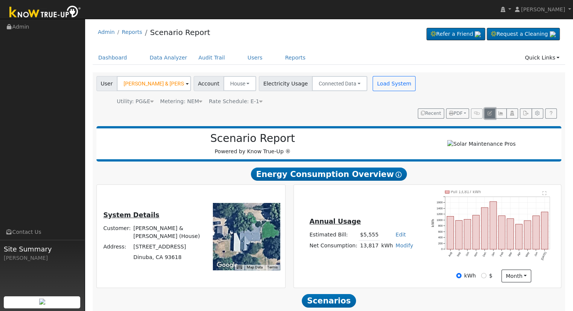
click at [488, 111] on icon "button" at bounding box center [489, 113] width 5 height 5
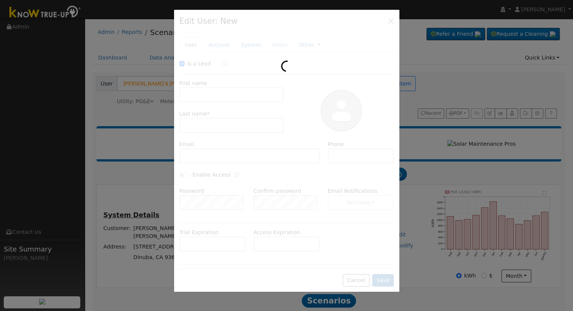
checkbox input "true"
type input "[PERSON_NAME] & [PERSON_NAME]"
type input "[PERSON_NAME] (House)"
type input "House"
type input "[STREET_ADDRESS]"
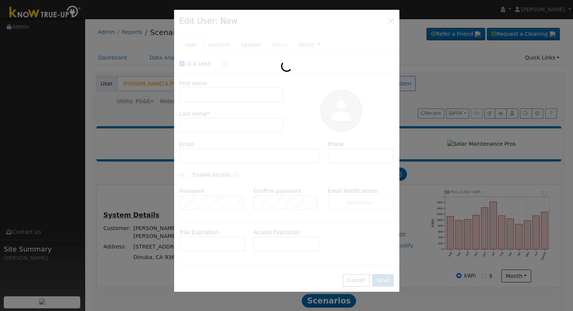
type input "Dinuba"
type input "CA"
type input "93618"
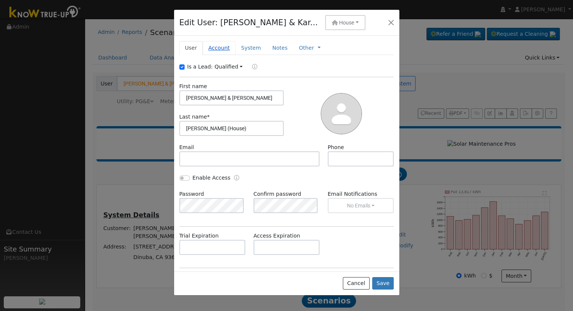
click at [218, 49] on link "Account" at bounding box center [219, 48] width 33 height 14
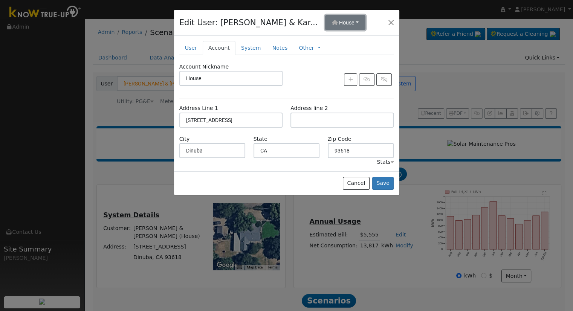
click at [339, 21] on span "House" at bounding box center [346, 23] width 15 height 6
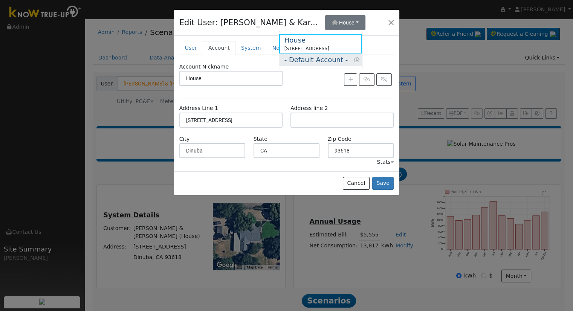
click at [310, 62] on div "- Default Account -" at bounding box center [316, 60] width 64 height 10
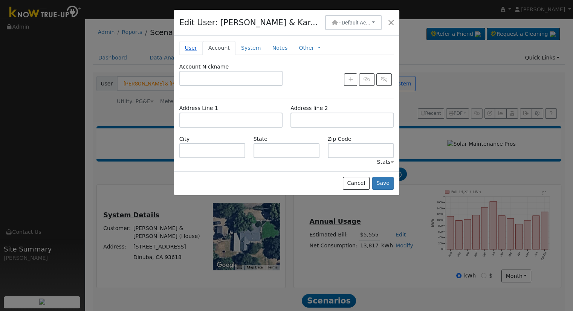
click at [188, 48] on link "User" at bounding box center [190, 48] width 23 height 14
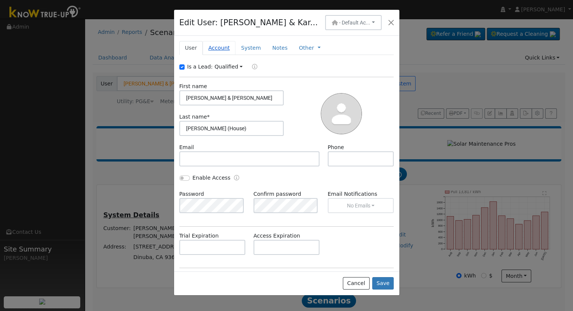
click at [212, 47] on link "Account" at bounding box center [219, 48] width 33 height 14
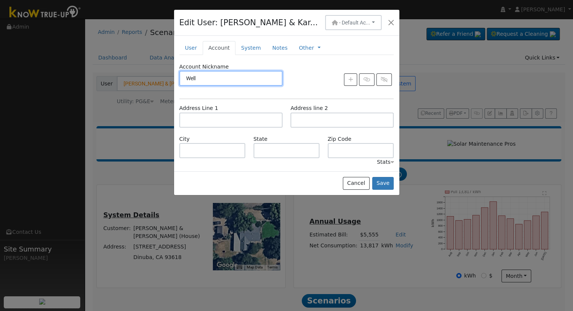
type input "Well"
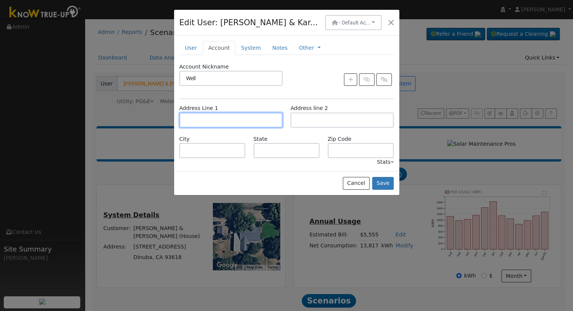
click at [244, 119] on input "text" at bounding box center [230, 120] width 103 height 15
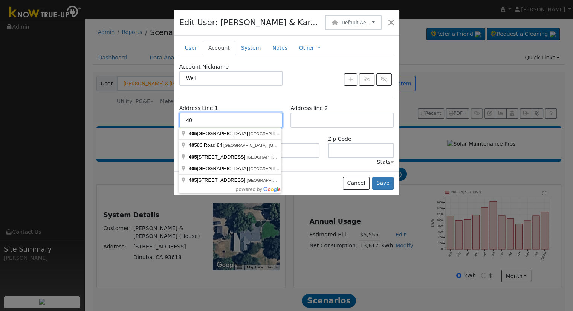
type input "4"
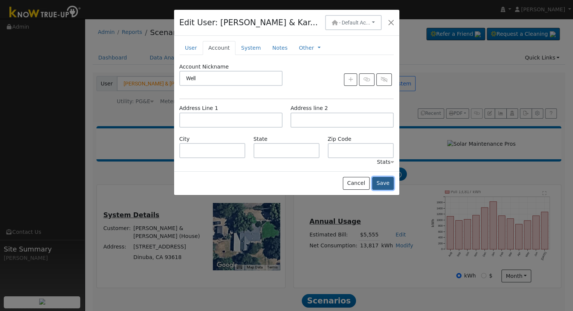
click at [385, 183] on button "Save" at bounding box center [383, 183] width 22 height 13
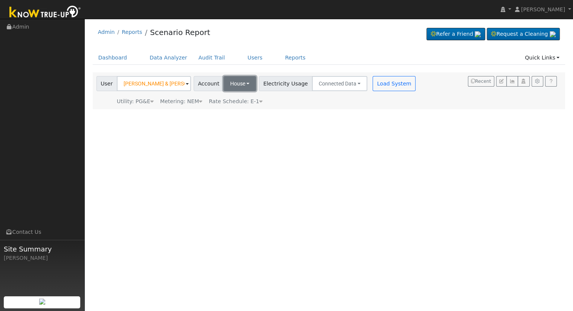
click at [241, 84] on button "House" at bounding box center [239, 83] width 33 height 15
click at [240, 120] on link "Well" at bounding box center [253, 121] width 64 height 13
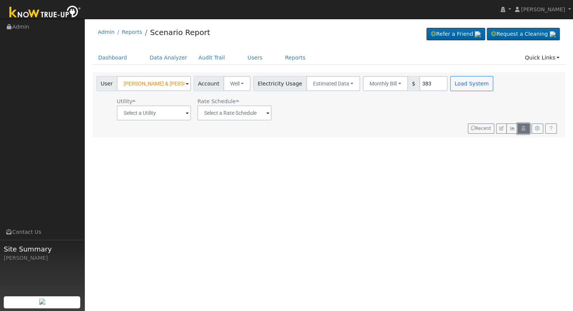
click at [523, 128] on icon "button" at bounding box center [524, 128] width 6 height 5
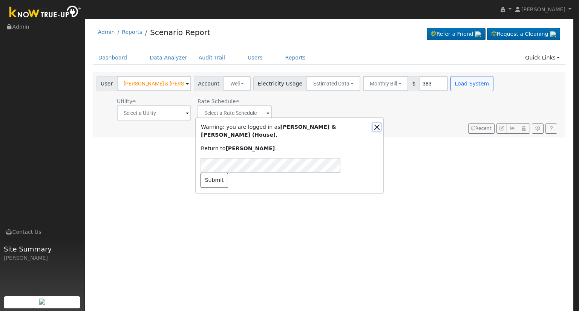
click at [378, 131] on button "Close" at bounding box center [377, 127] width 8 height 8
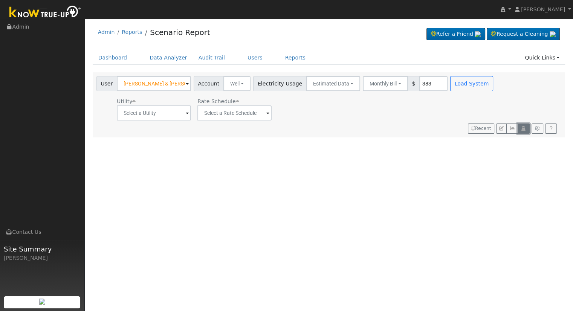
click at [524, 128] on icon "button" at bounding box center [524, 128] width 6 height 5
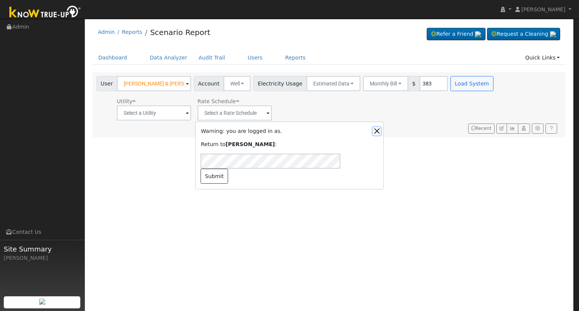
click at [380, 135] on button "Close" at bounding box center [377, 131] width 8 height 8
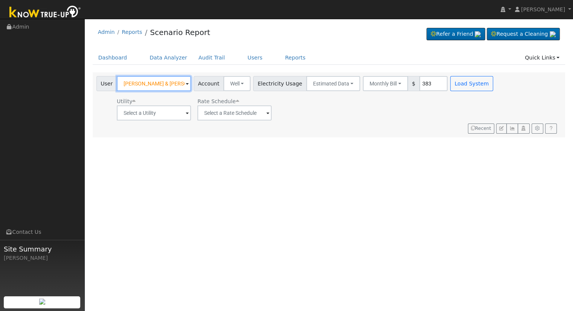
click at [168, 86] on input "[PERSON_NAME] & [PERSON_NAME] (House)" at bounding box center [154, 83] width 74 height 15
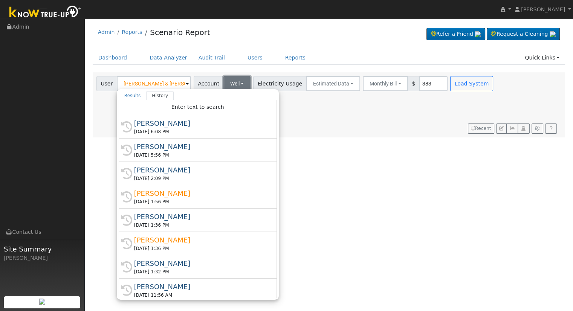
click at [234, 82] on button "Well" at bounding box center [236, 83] width 27 height 15
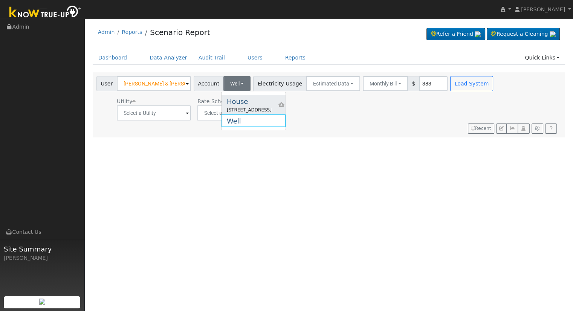
click at [235, 102] on div "House" at bounding box center [249, 101] width 45 height 10
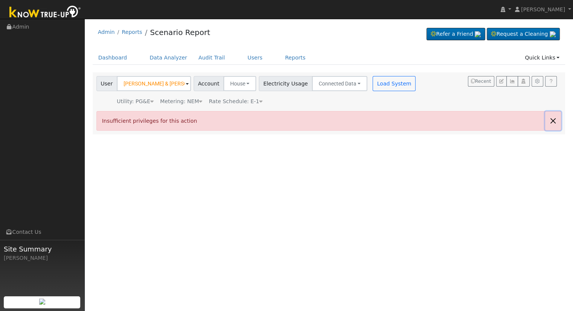
click at [557, 119] on button "button" at bounding box center [553, 120] width 16 height 18
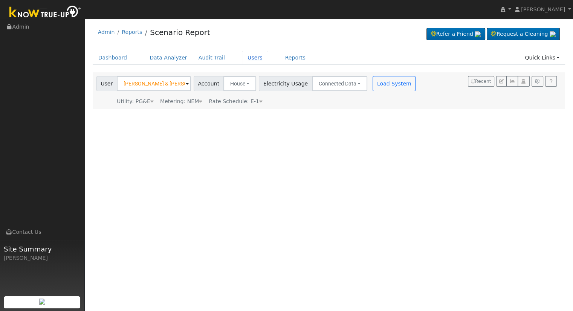
drag, startPoint x: 240, startPoint y: 57, endPoint x: 252, endPoint y: 63, distance: 13.1
click at [242, 57] on link "Users" at bounding box center [255, 58] width 26 height 14
